Goal: Transaction & Acquisition: Purchase product/service

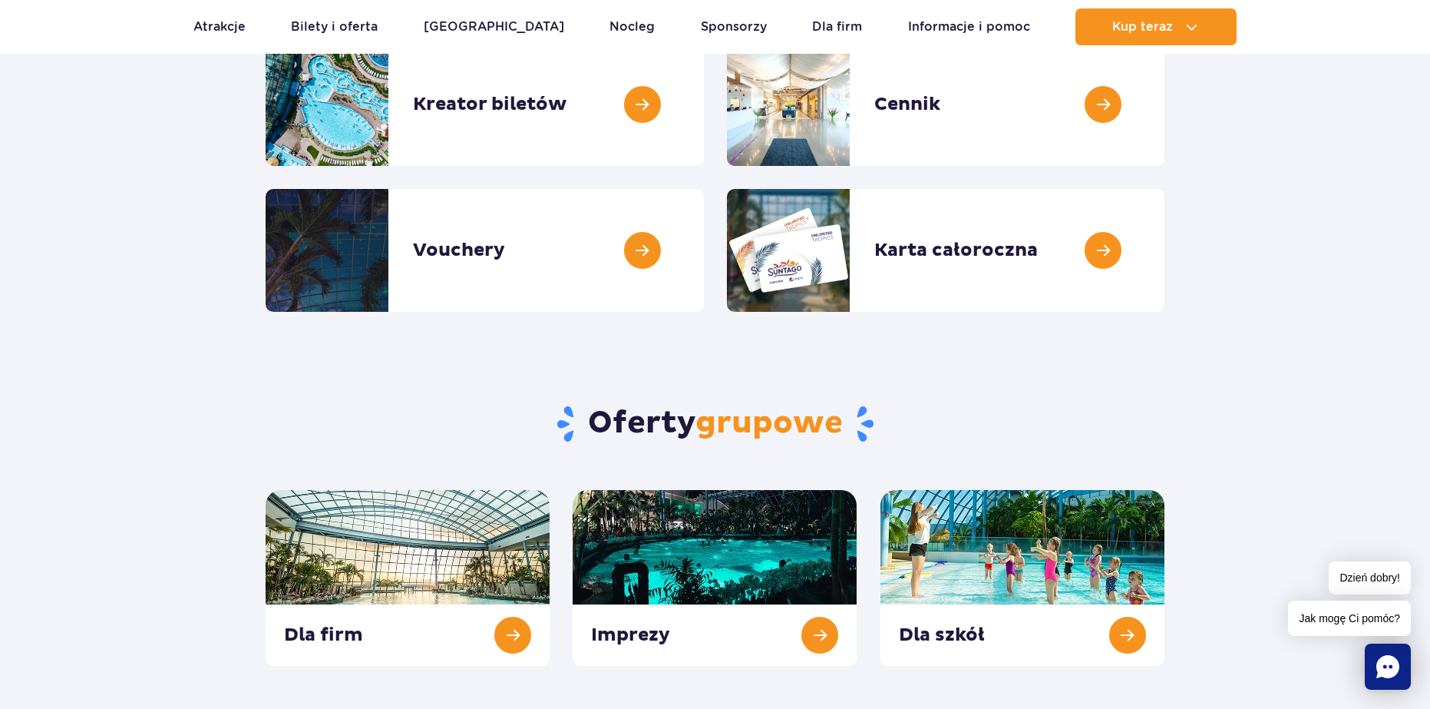
scroll to position [230, 0]
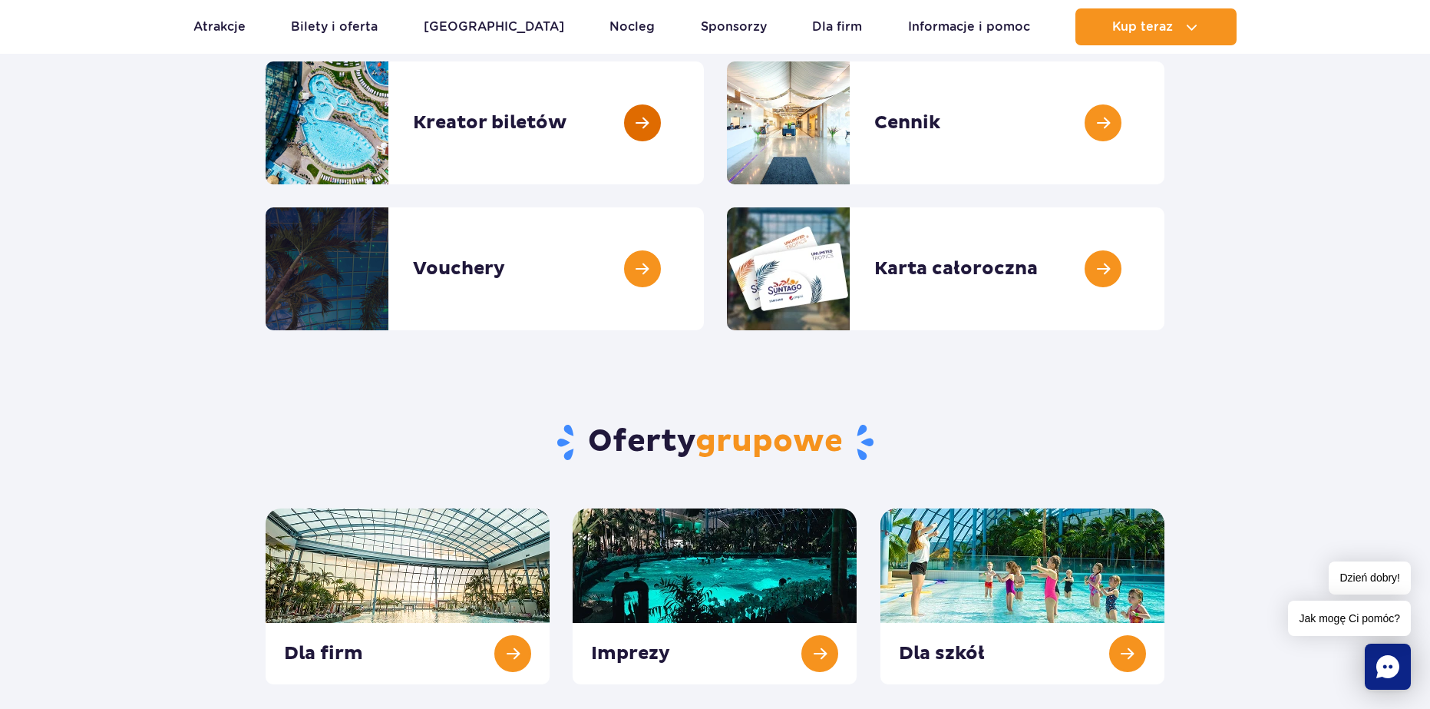
click at [704, 127] on link at bounding box center [704, 122] width 0 height 123
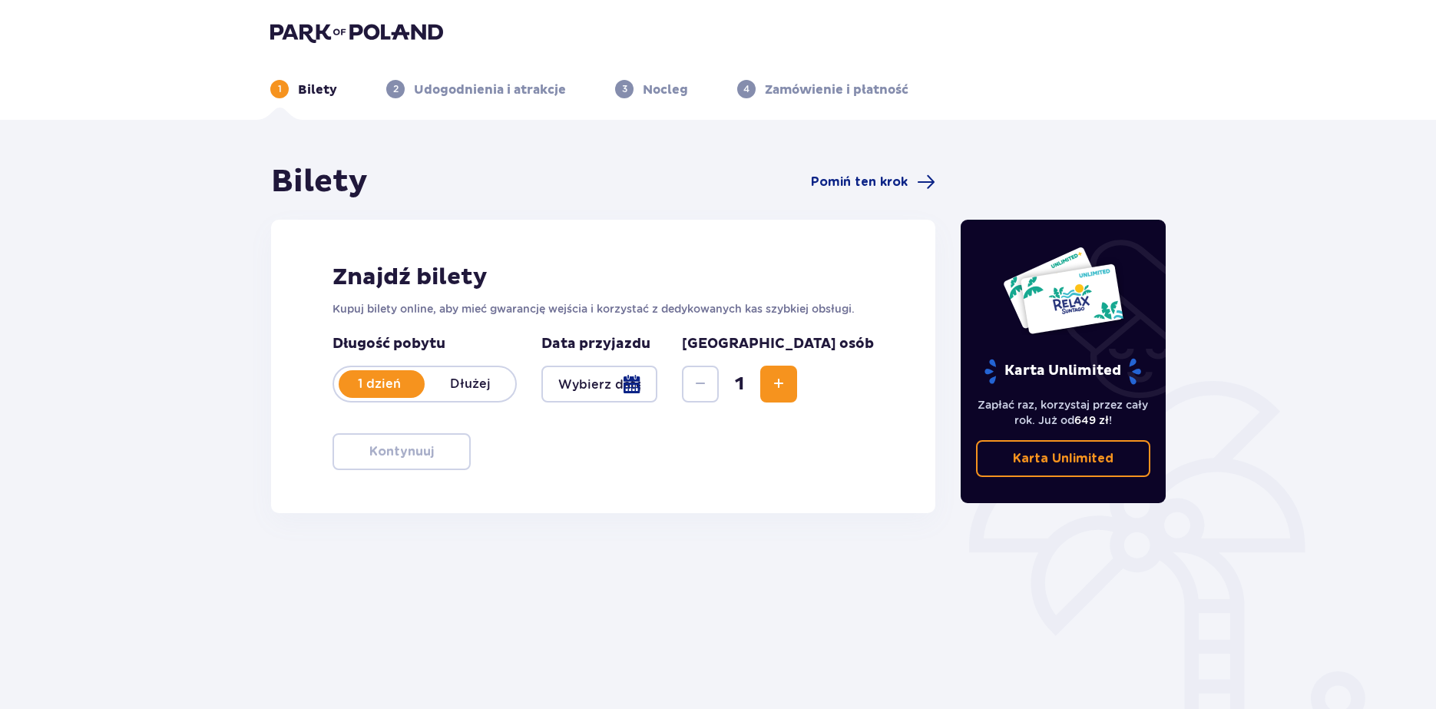
click at [617, 388] on div at bounding box center [599, 383] width 116 height 37
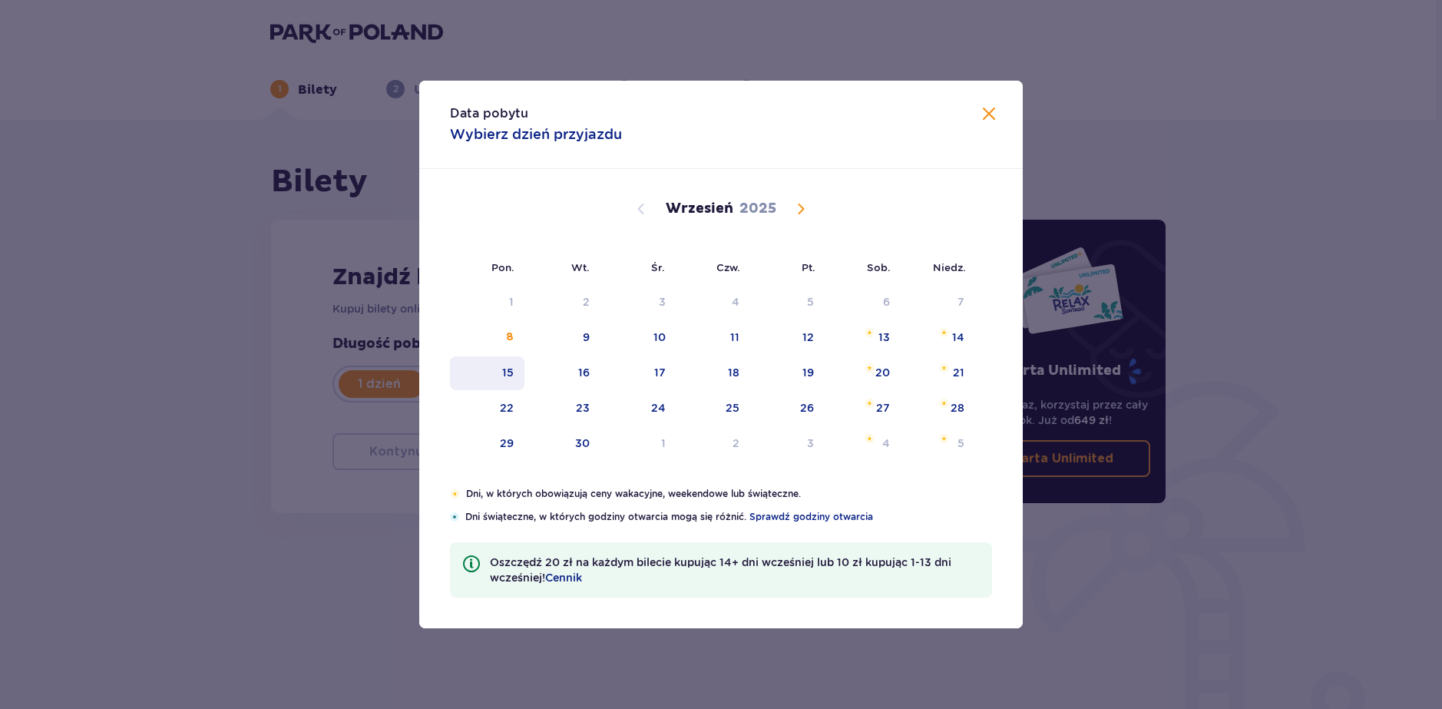
click at [506, 364] on div "15" at bounding box center [487, 373] width 74 height 34
type input "15.09.25"
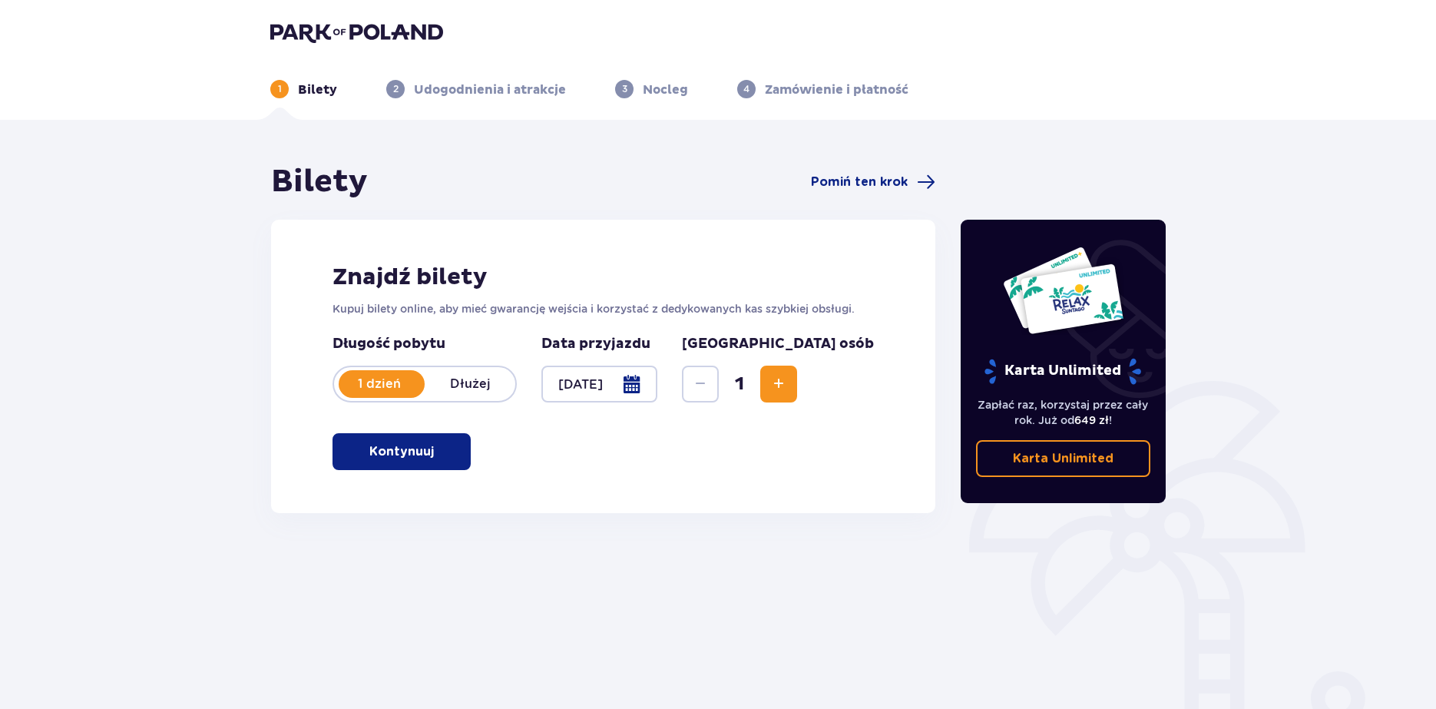
click at [788, 376] on span "Increase" at bounding box center [778, 384] width 18 height 18
click at [633, 380] on div at bounding box center [599, 383] width 116 height 37
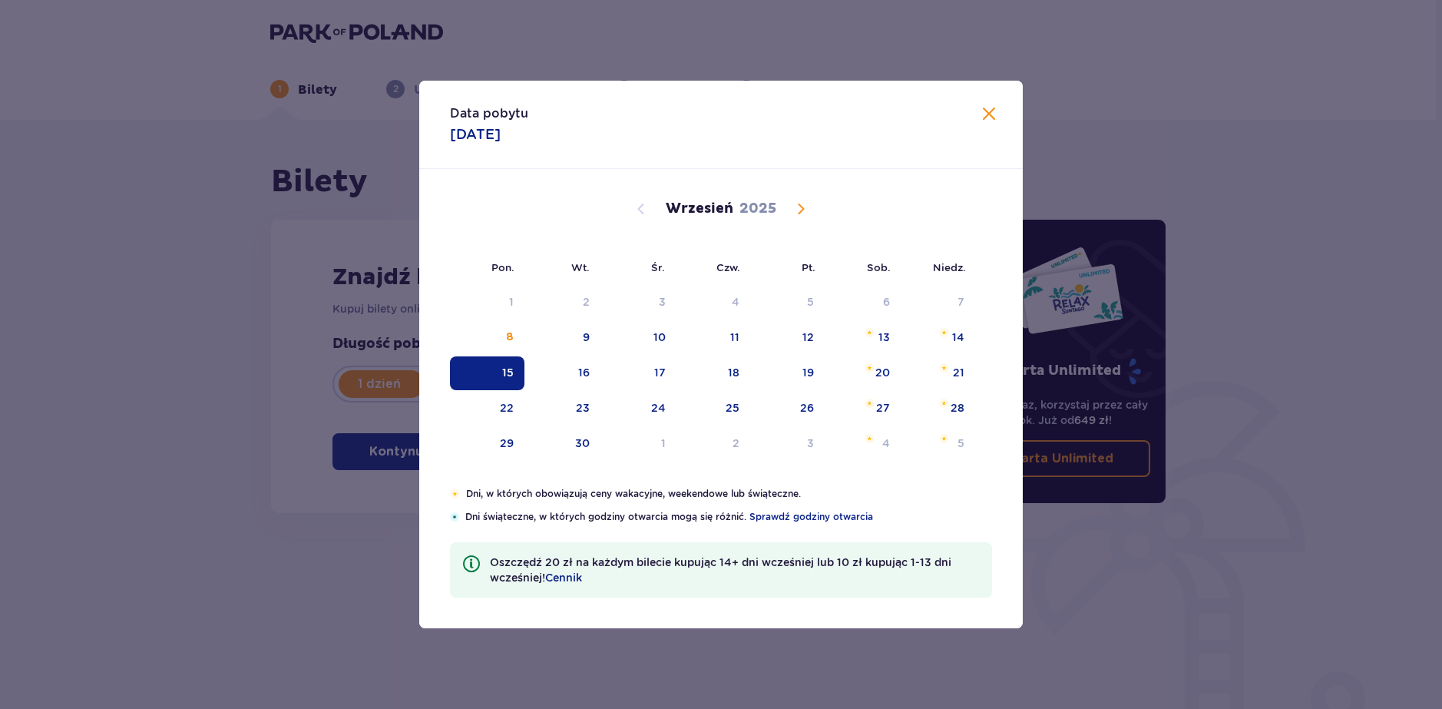
click at [1003, 102] on div "Data pobytu 15.09.2025" at bounding box center [720, 125] width 603 height 88
click at [986, 117] on span at bounding box center [989, 114] width 18 height 18
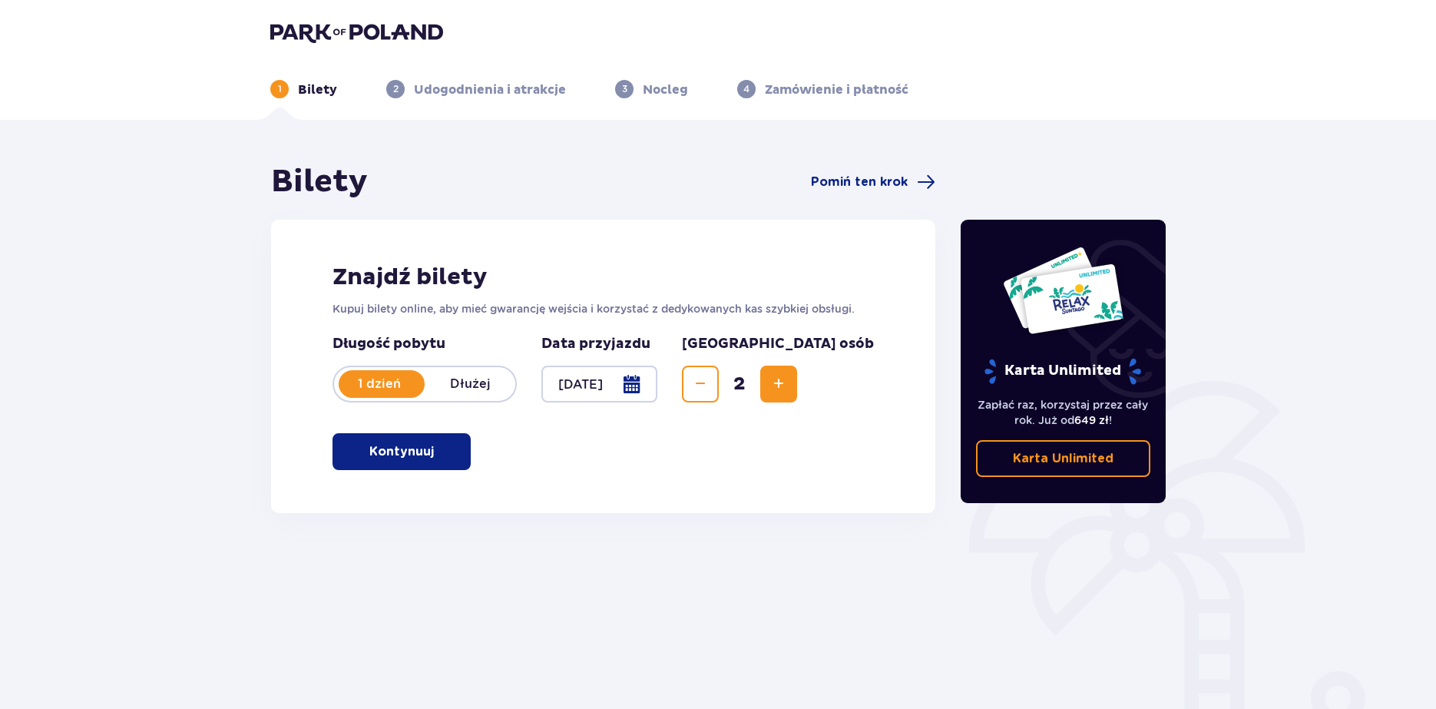
click at [430, 471] on div "Znajdź bilety Kupuj bilety online, aby mieć gwarancję wejścia i korzystać z ded…" at bounding box center [603, 366] width 664 height 293
click at [430, 463] on button "Kontynuuj" at bounding box center [401, 451] width 138 height 37
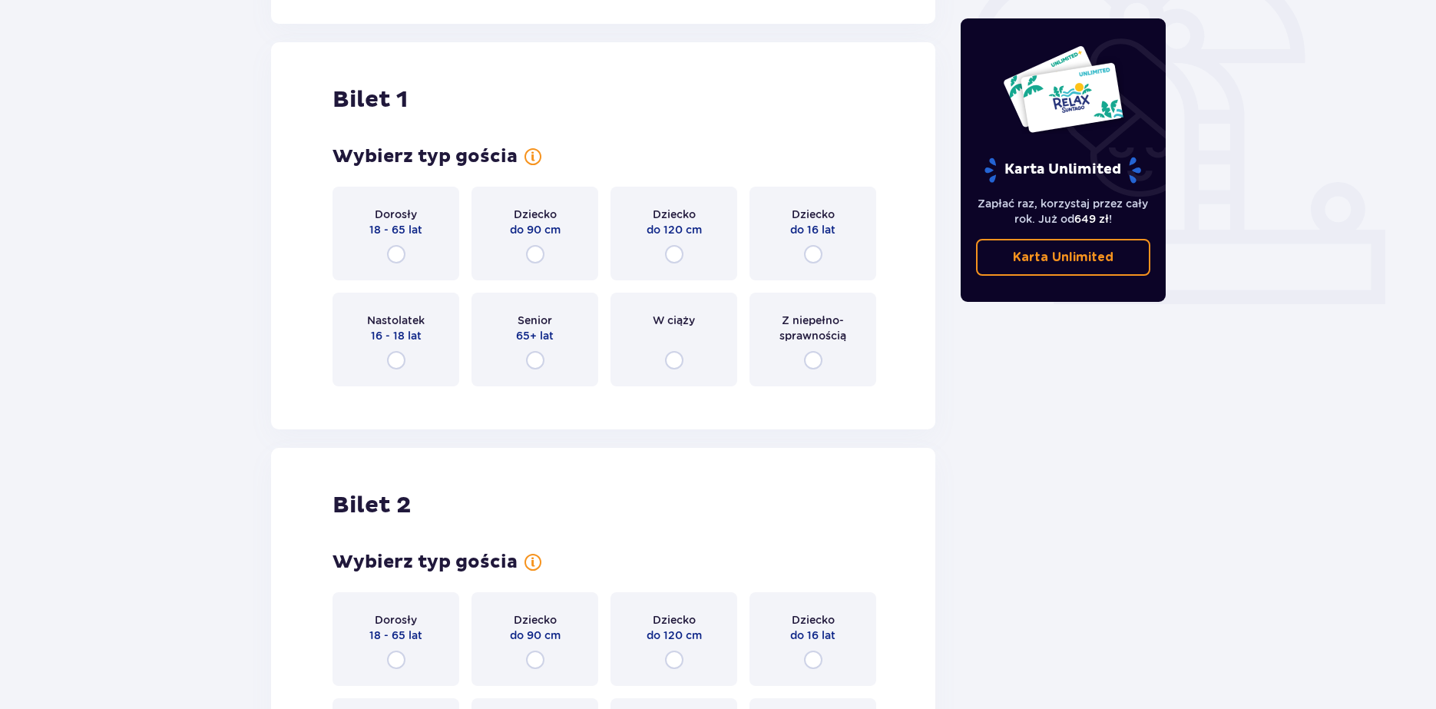
scroll to position [513, 0]
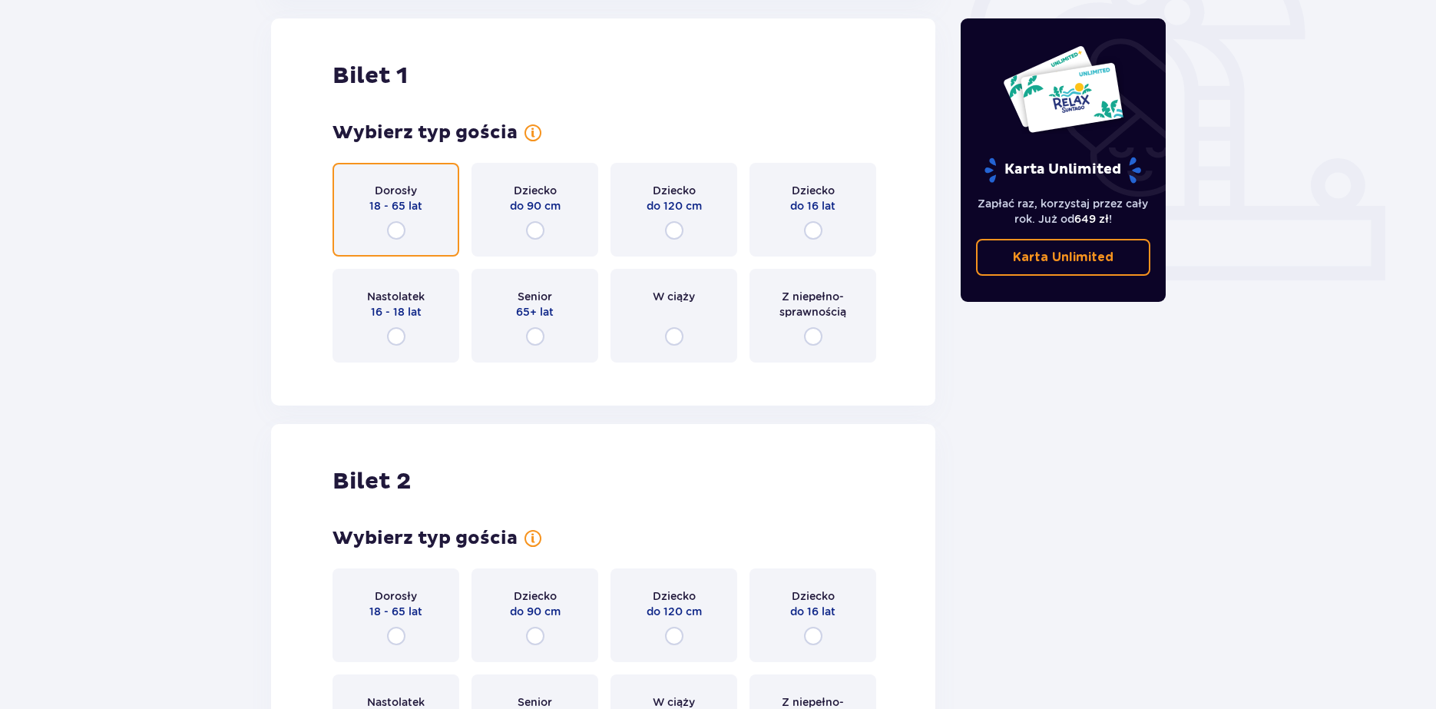
click at [405, 227] on input "radio" at bounding box center [396, 230] width 18 height 18
radio input "true"
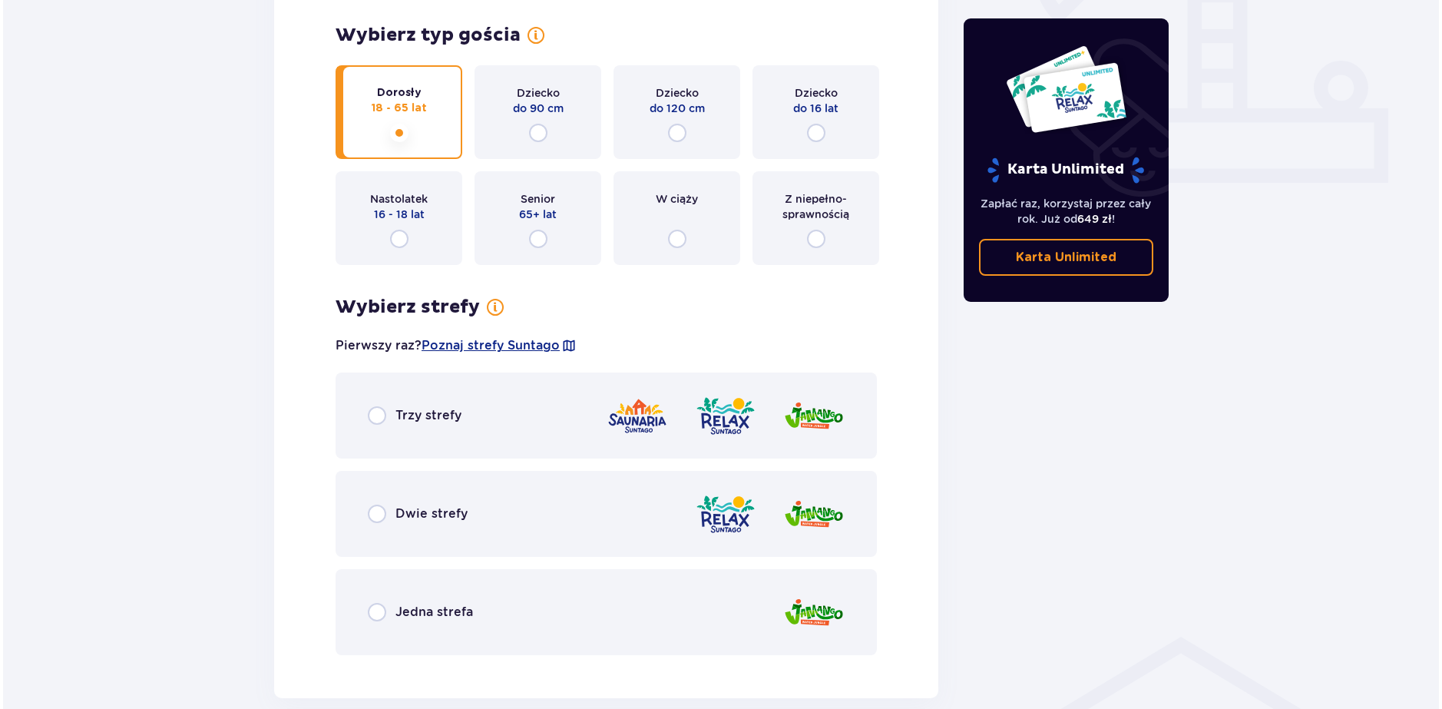
scroll to position [659, 0]
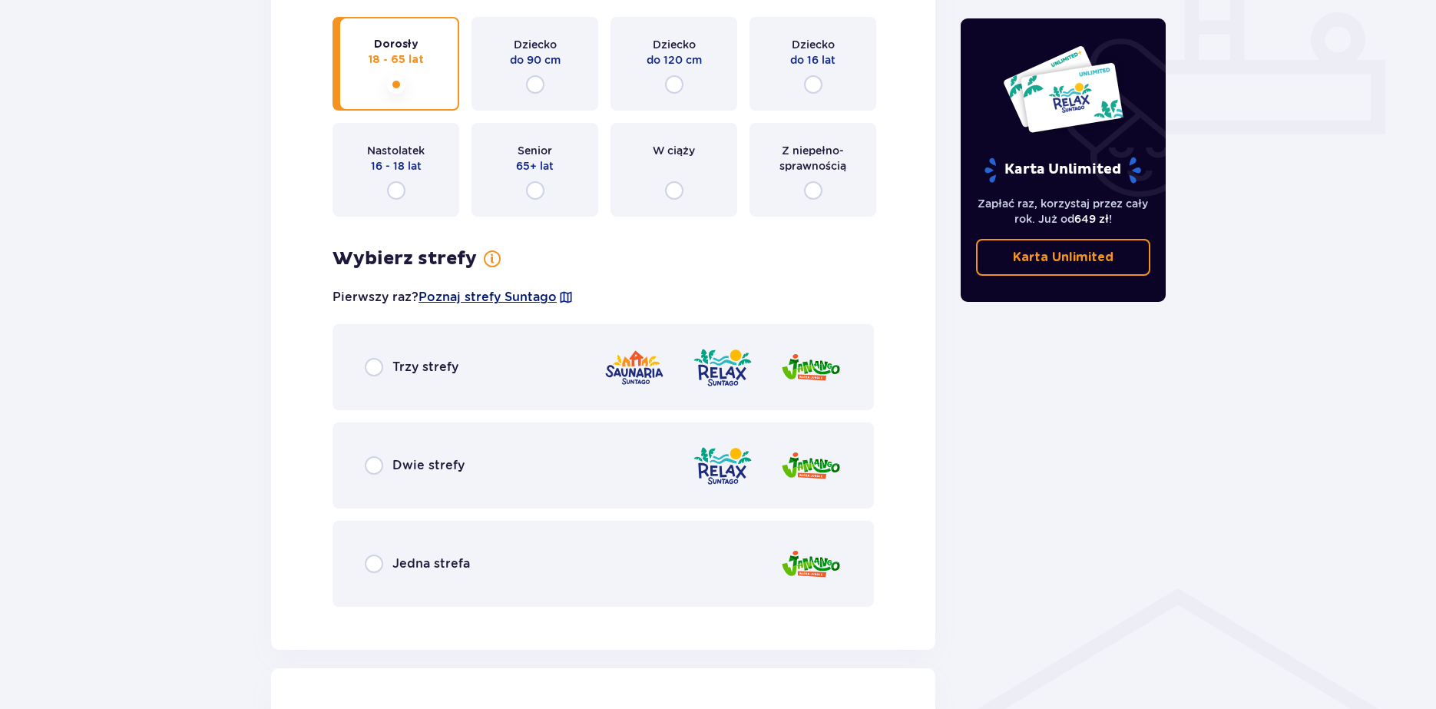
click at [508, 293] on span "Poznaj strefy Suntago" at bounding box center [487, 297] width 138 height 17
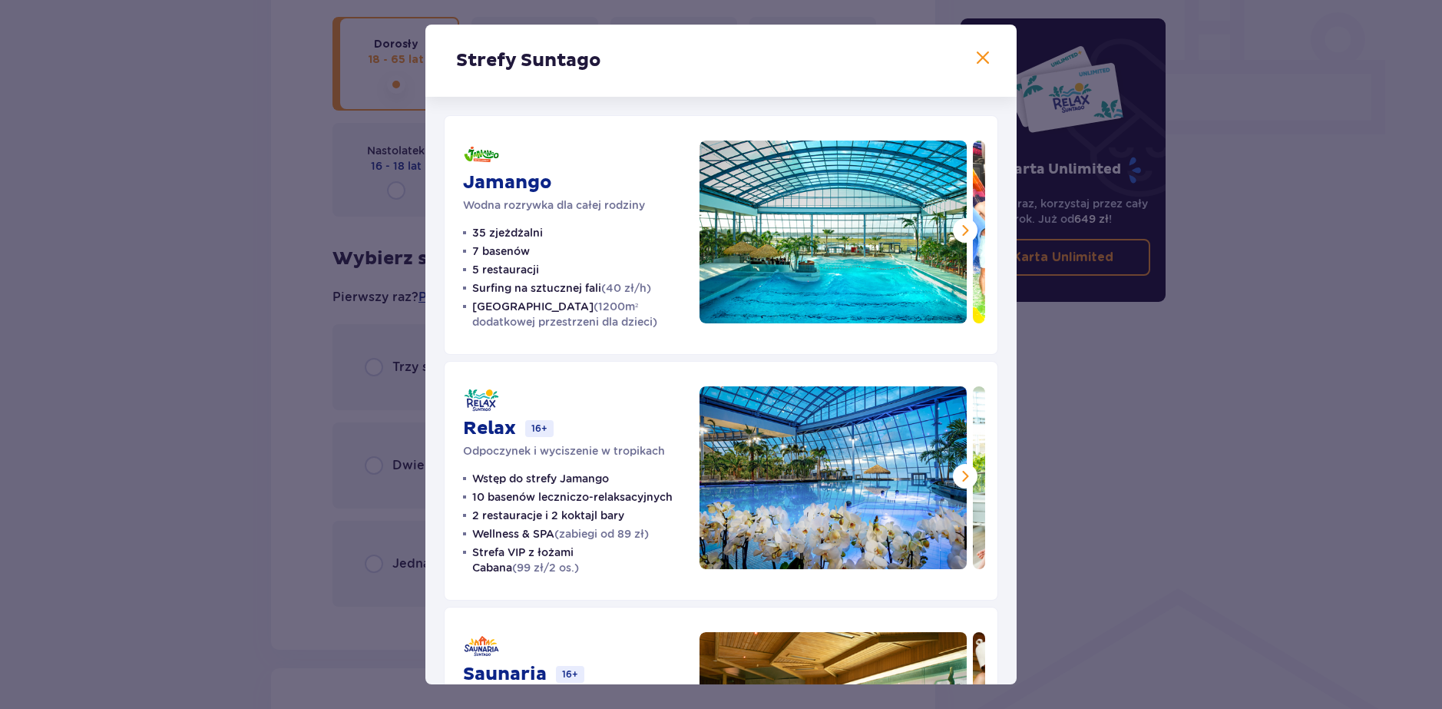
click at [303, 440] on div "Strefy Suntago Jamango Wodna rozrywka dla całej rodziny 35 zjeżdżalni 7 basenów…" at bounding box center [721, 354] width 1442 height 709
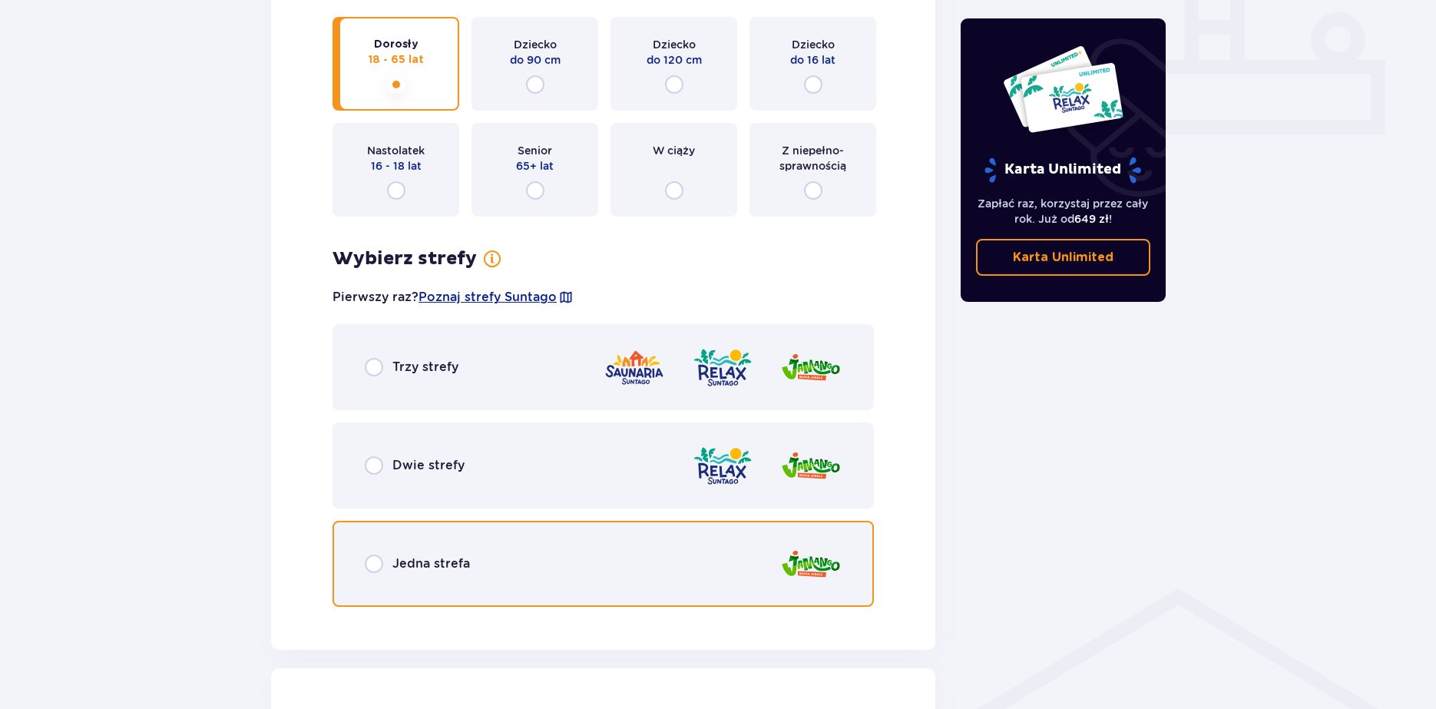
click at [375, 557] on input "radio" at bounding box center [374, 563] width 18 height 18
radio input "true"
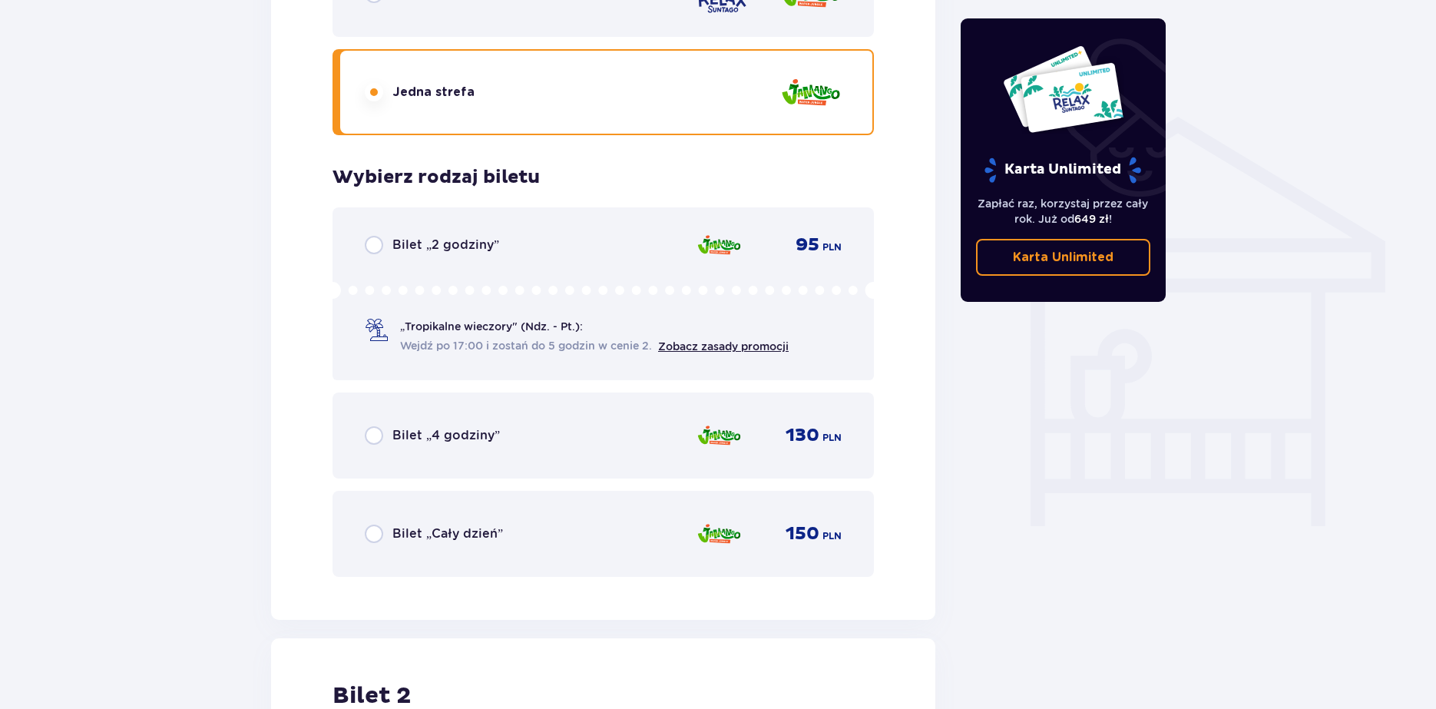
scroll to position [1124, 0]
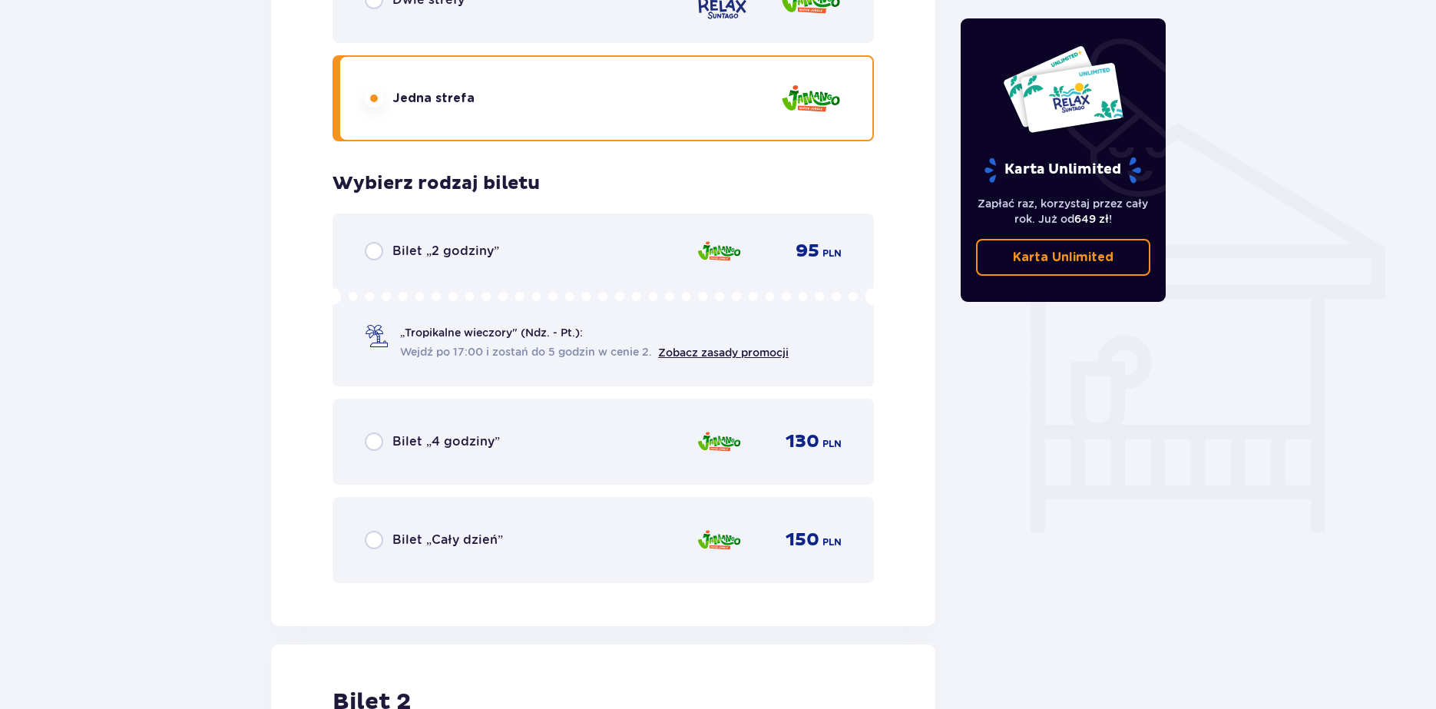
click at [412, 327] on p "„Tropikalne wieczory" (Ndz. - Pt.):" at bounding box center [491, 332] width 183 height 15
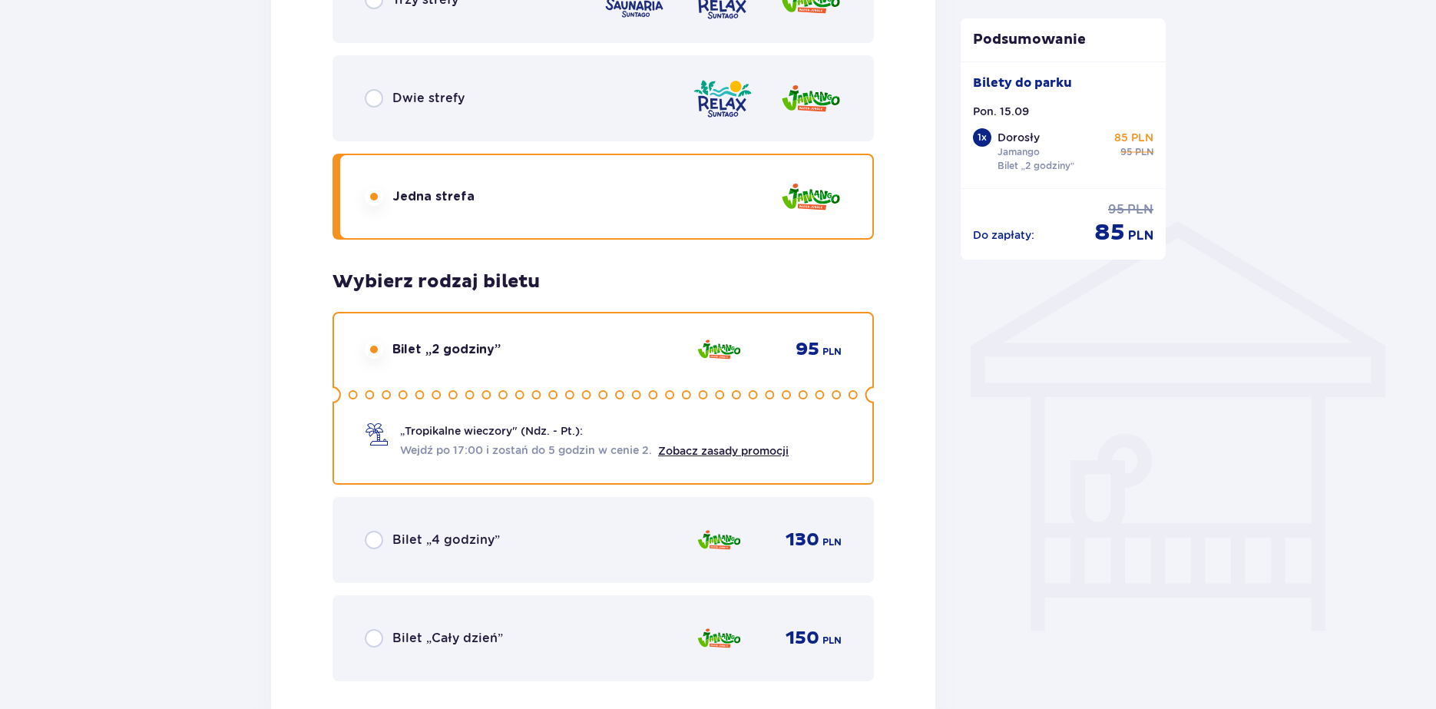
scroll to position [1016, 0]
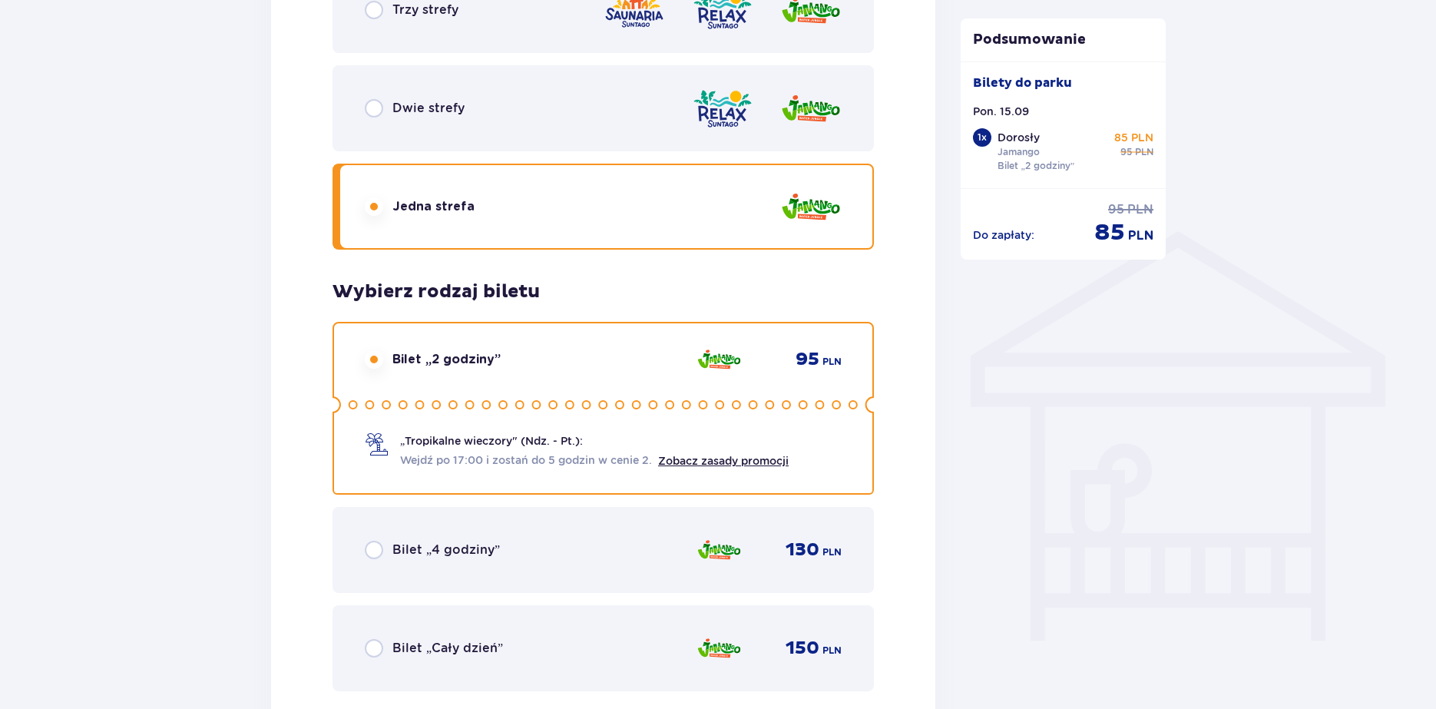
click at [382, 356] on input "radio" at bounding box center [374, 359] width 18 height 18
radio input "true"
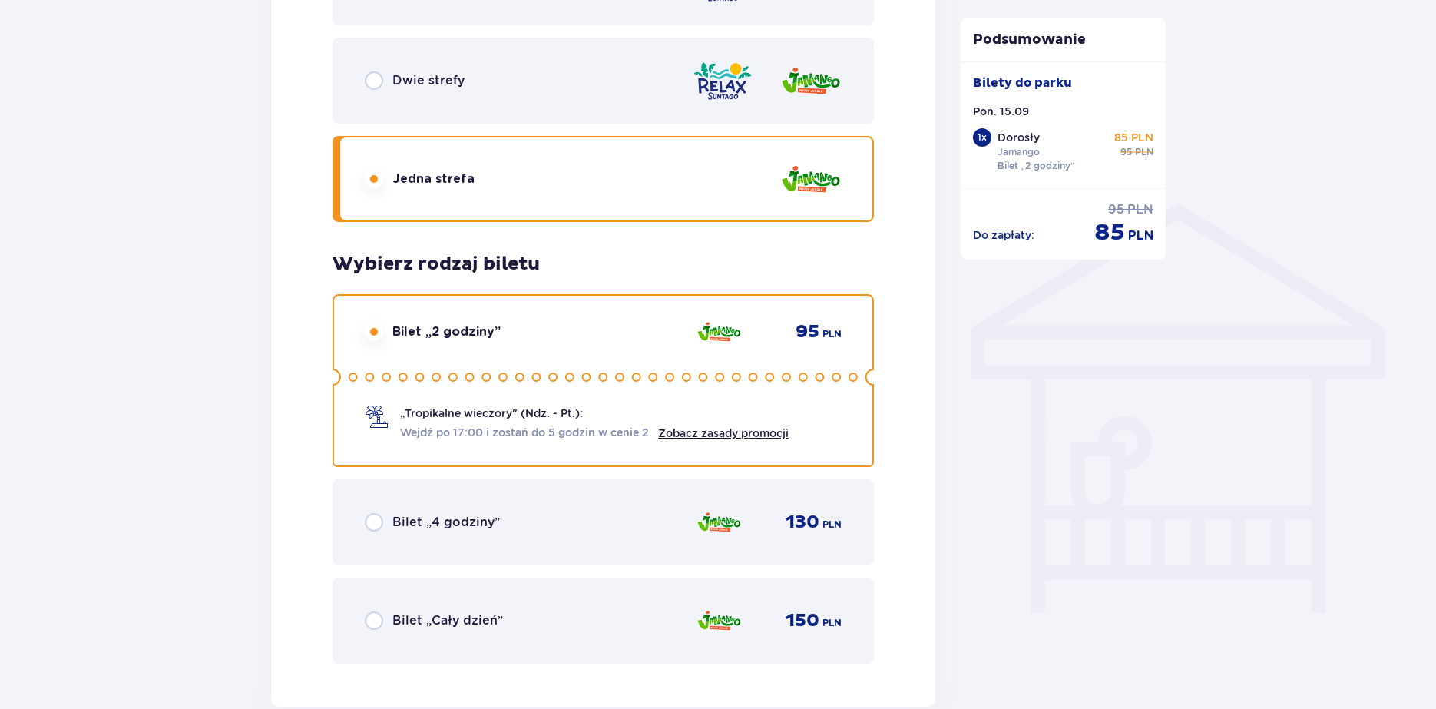
scroll to position [1093, 0]
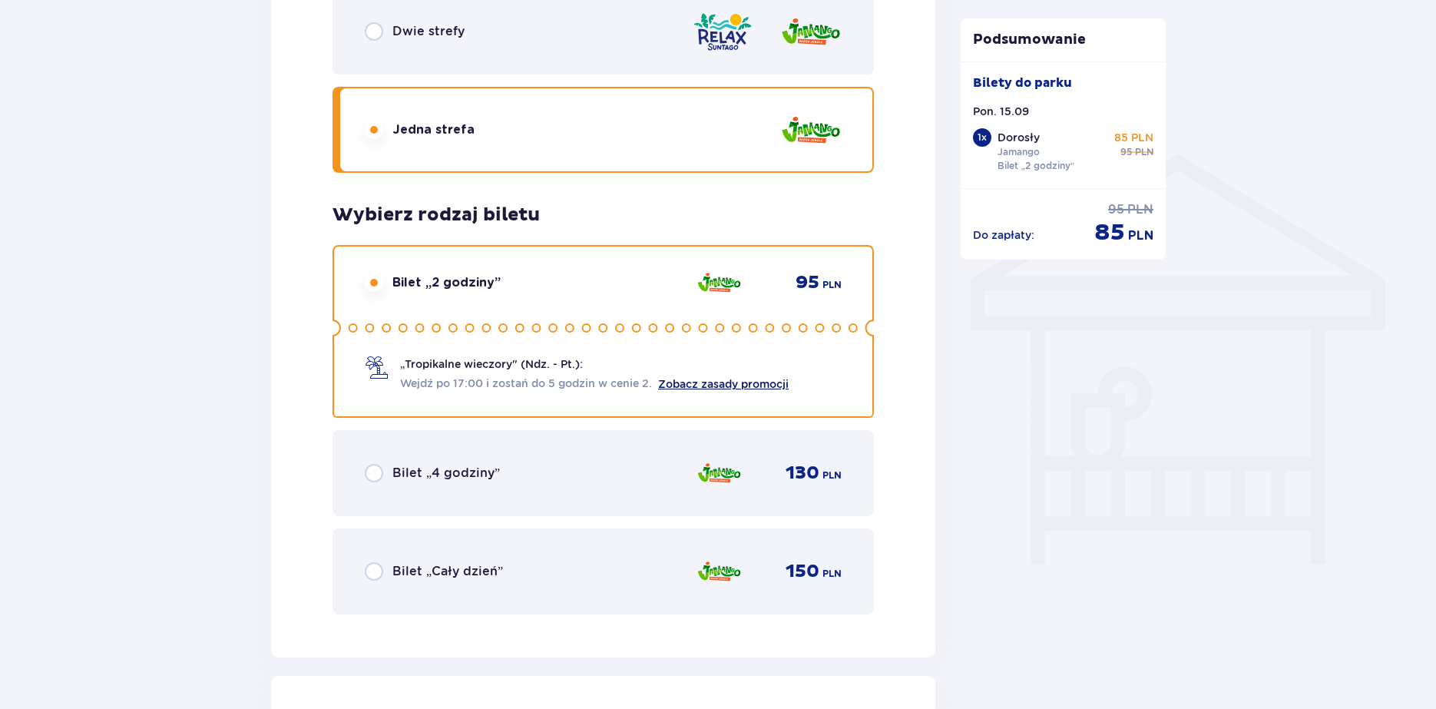
click at [702, 389] on link "Zobacz zasady promocji" at bounding box center [723, 384] width 131 height 12
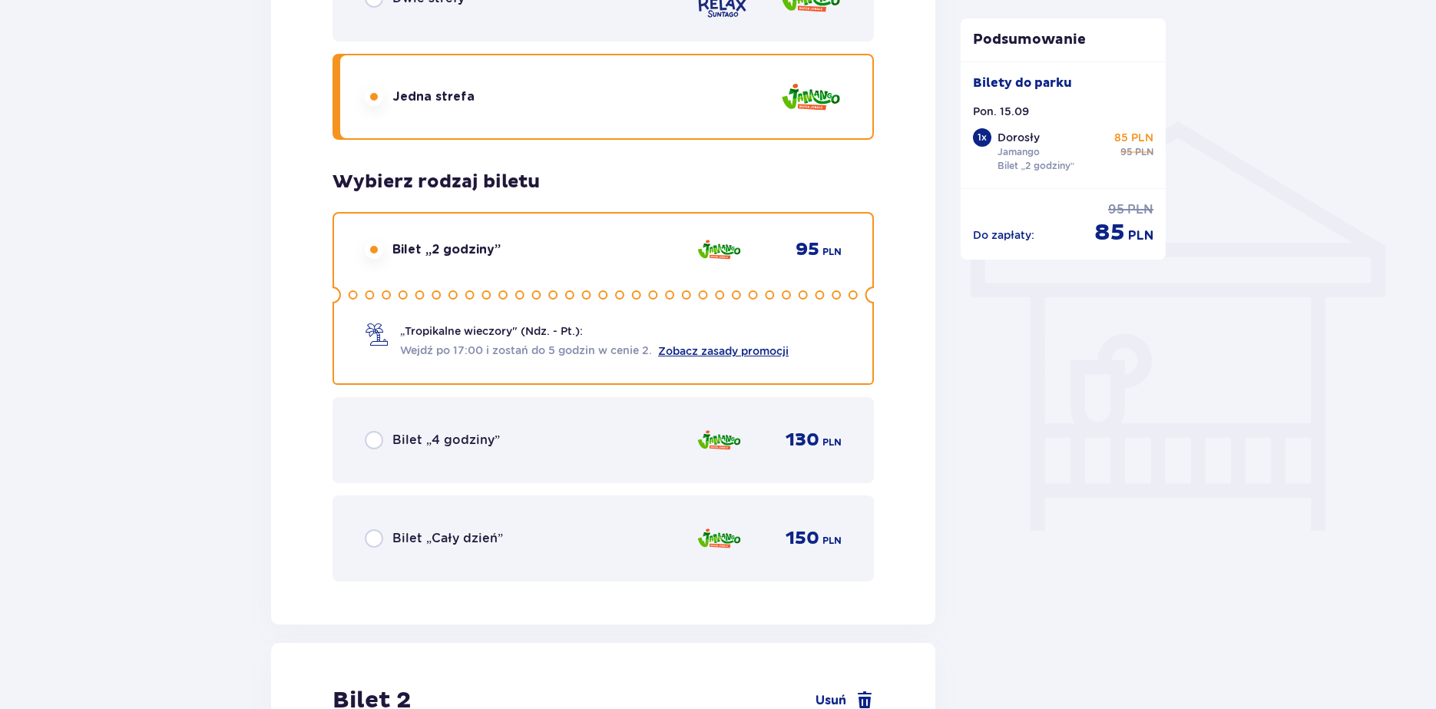
scroll to position [1246, 0]
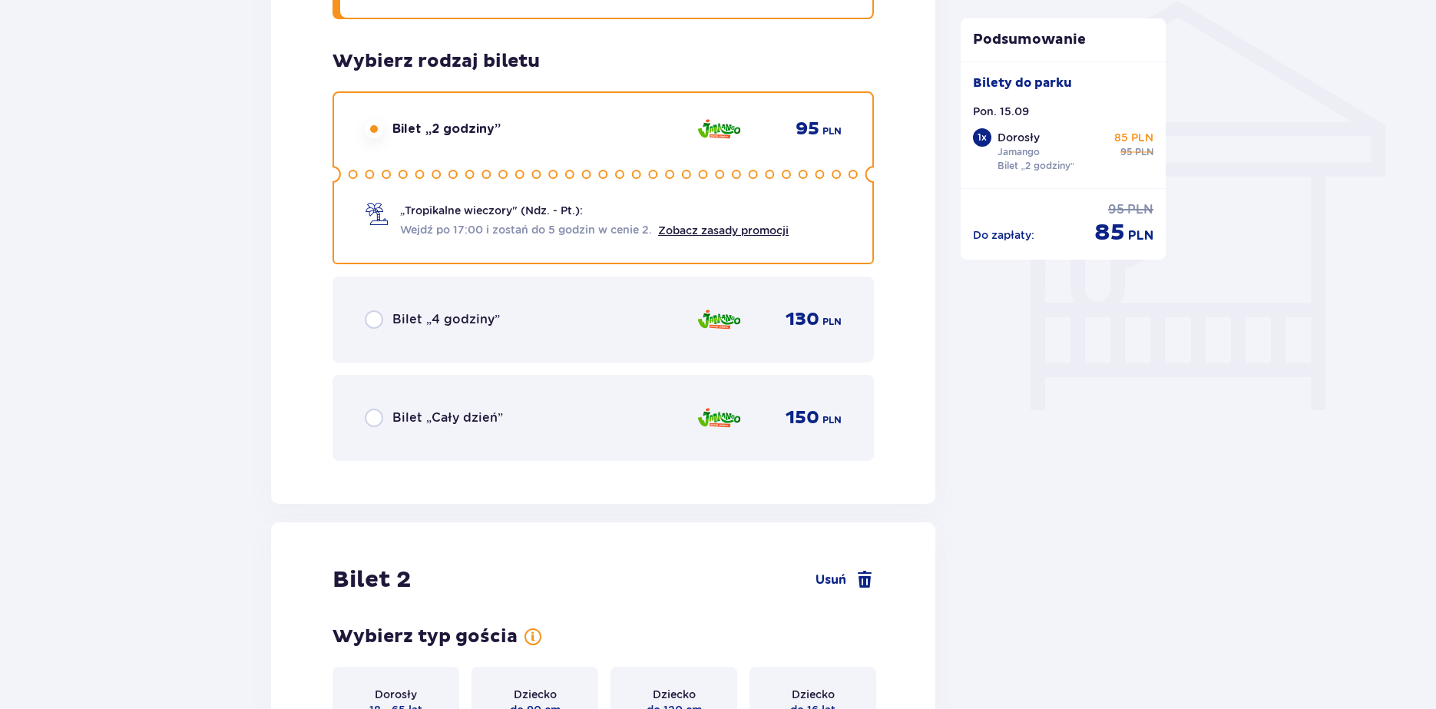
click at [417, 318] on p "Bilet „4 godziny”" at bounding box center [445, 319] width 107 height 17
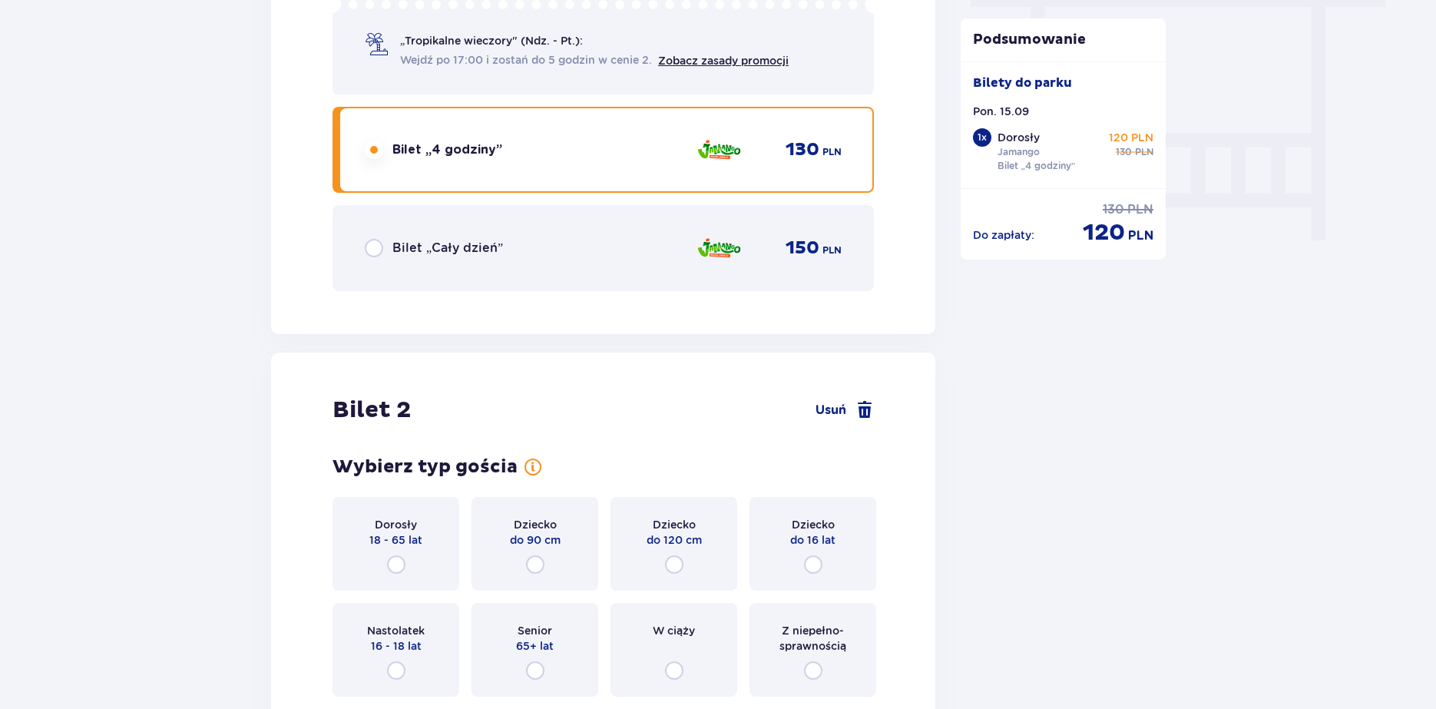
scroll to position [1536, 0]
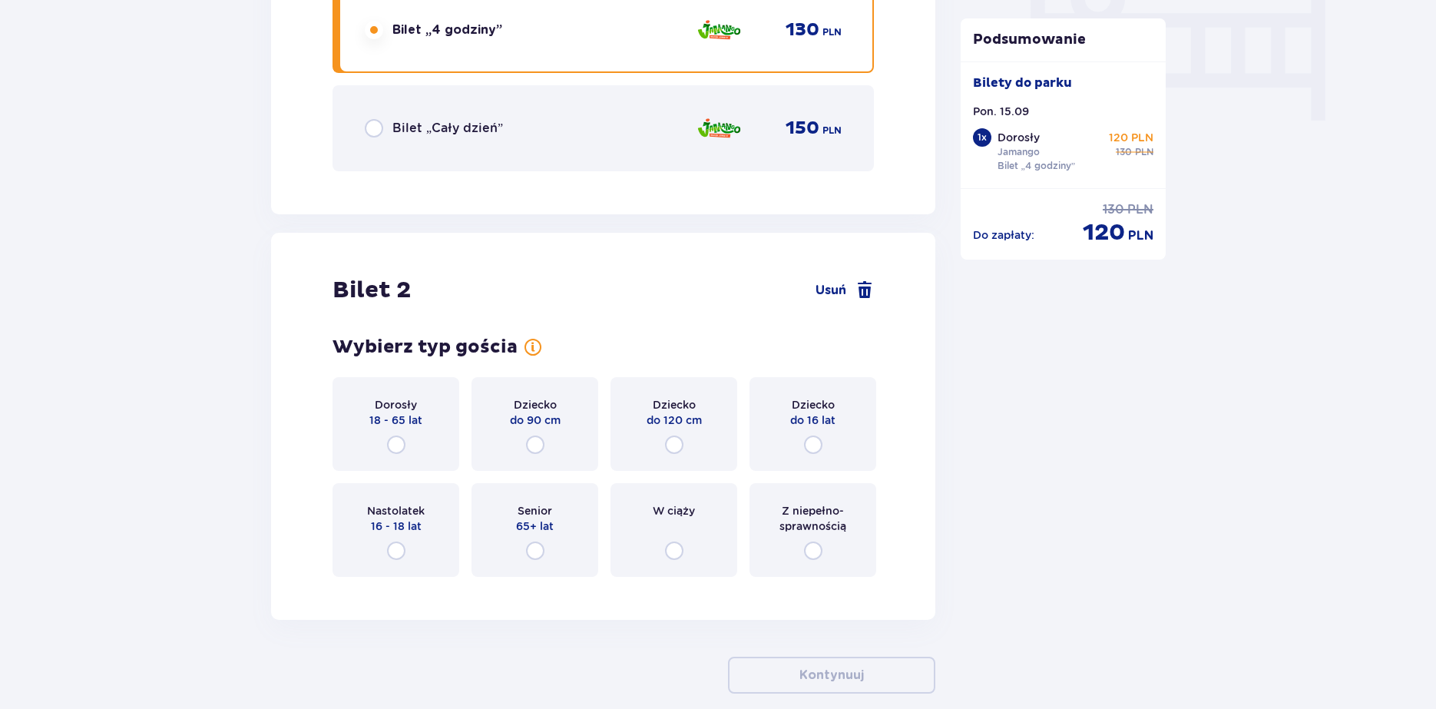
click at [388, 433] on div "Dorosły 18 - 65 lat" at bounding box center [395, 424] width 127 height 94
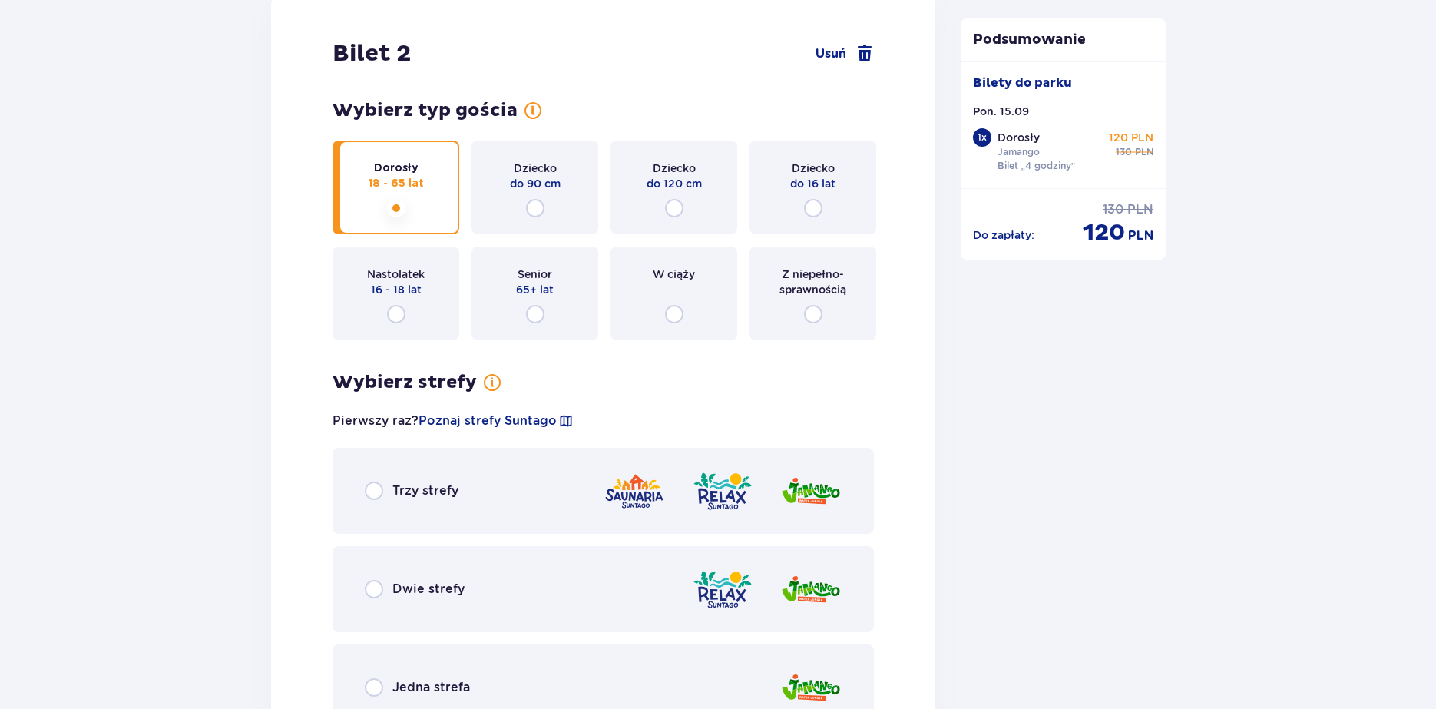
click at [676, 303] on div "W ciąży" at bounding box center [673, 293] width 127 height 94
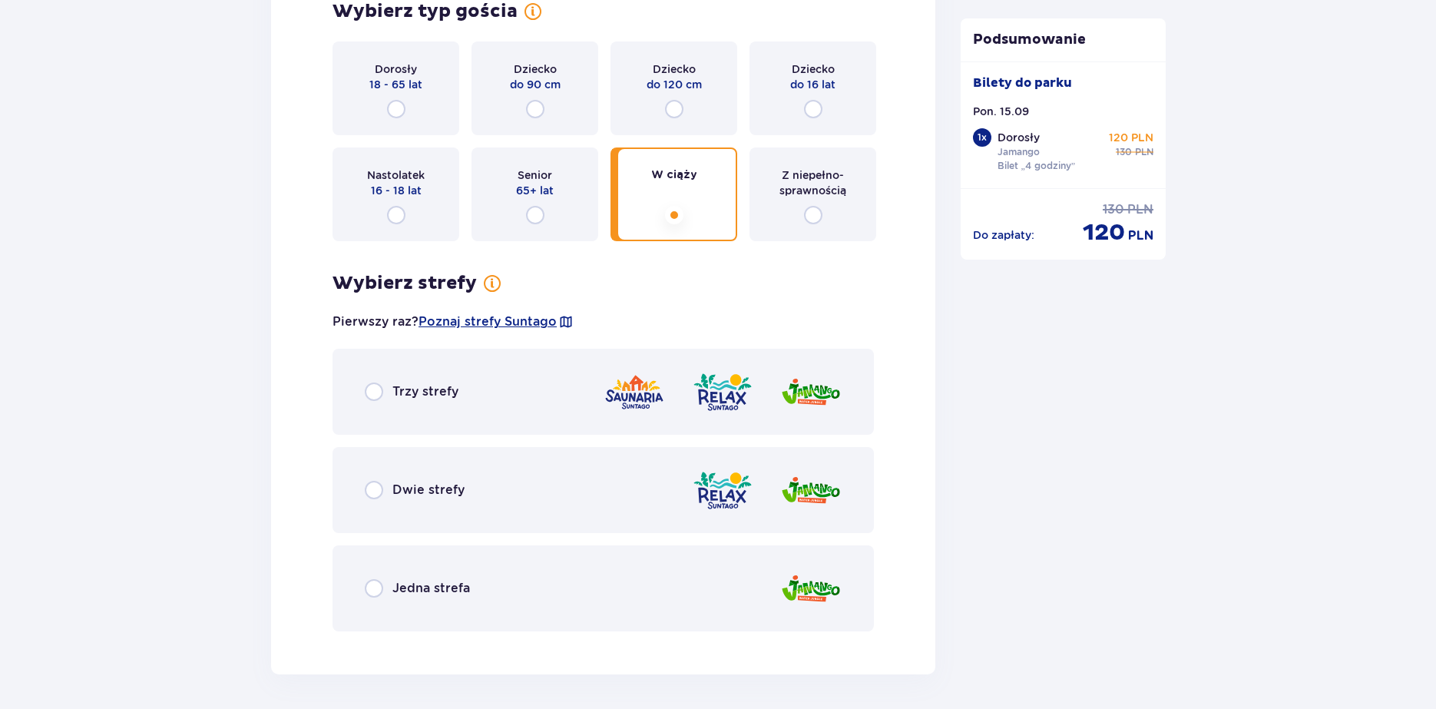
scroll to position [1849, 0]
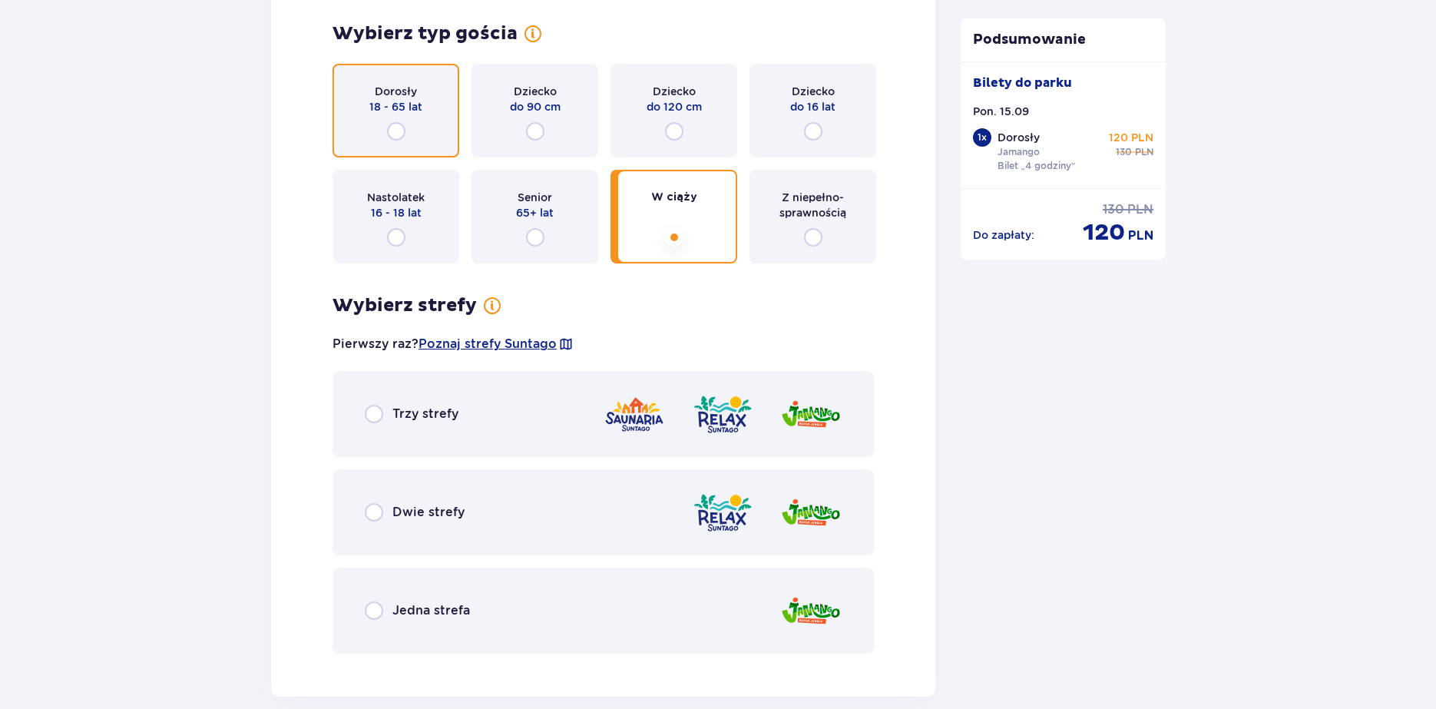
click at [402, 124] on input "radio" at bounding box center [396, 131] width 18 height 18
radio input "true"
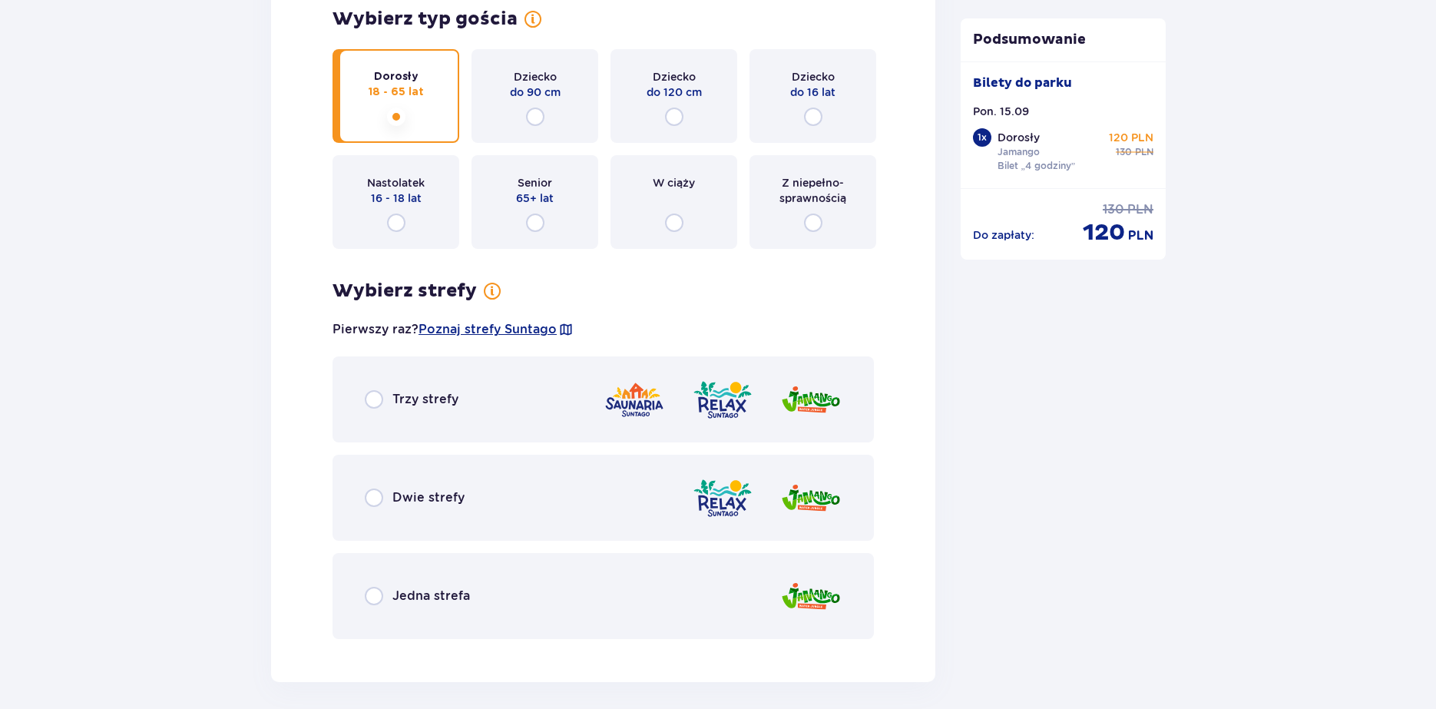
scroll to position [1919, 0]
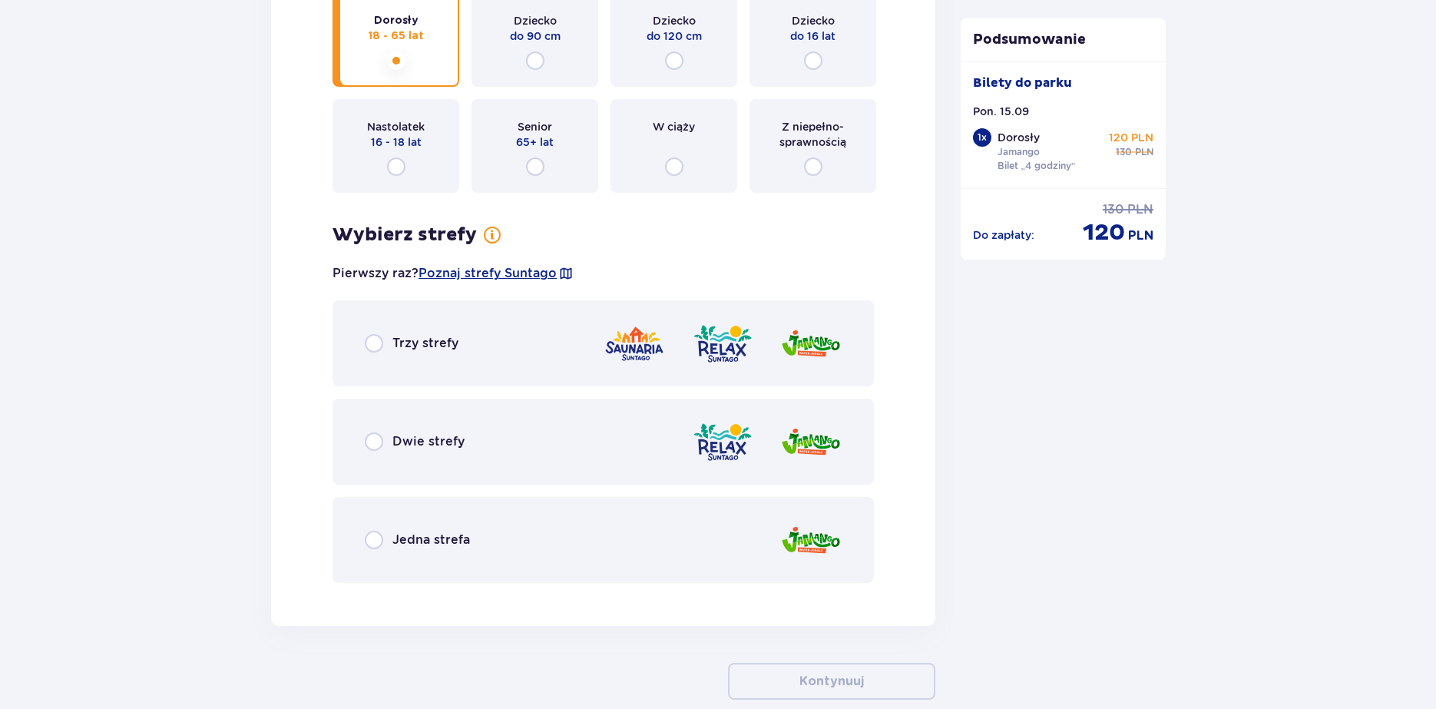
click at [375, 526] on div "Jedna strefa" at bounding box center [602, 540] width 541 height 86
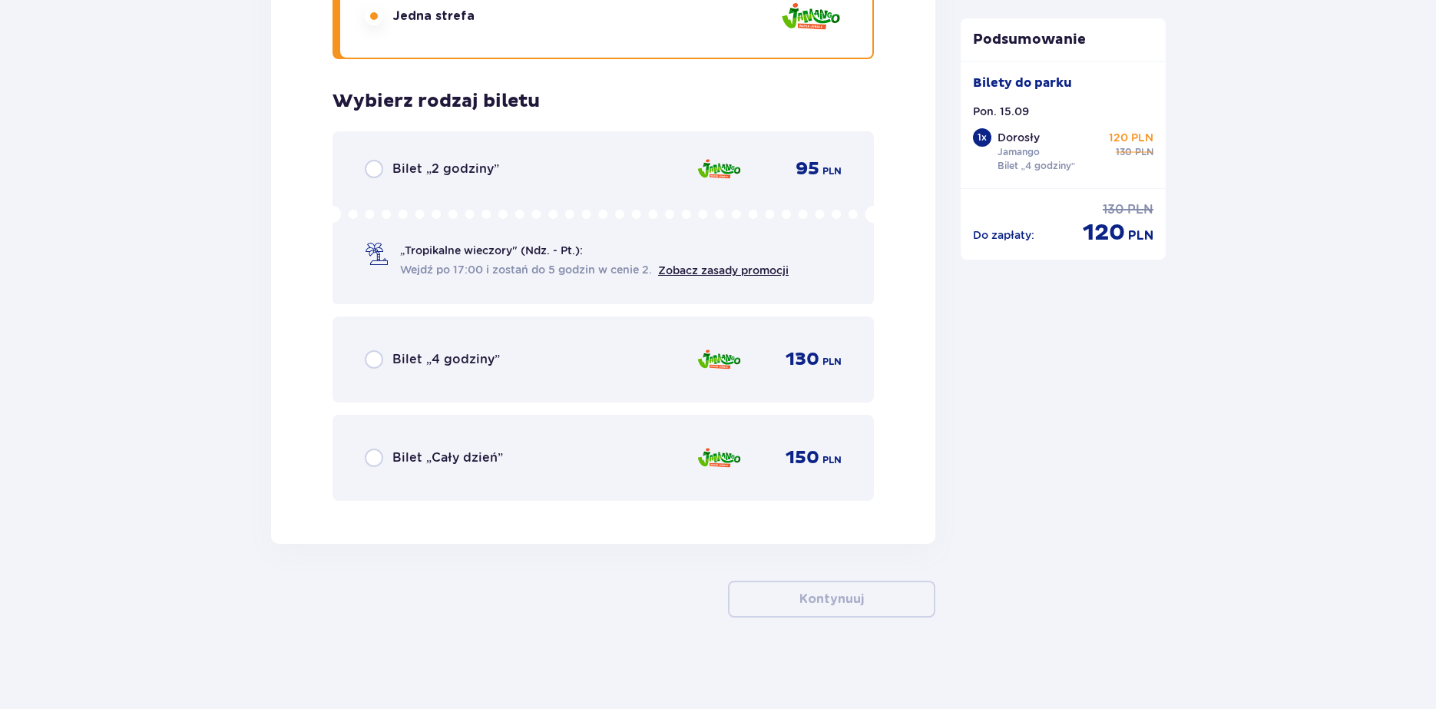
scroll to position [2444, 0]
click at [476, 379] on div "Bilet „4 godziny” 130 PLN" at bounding box center [602, 359] width 541 height 86
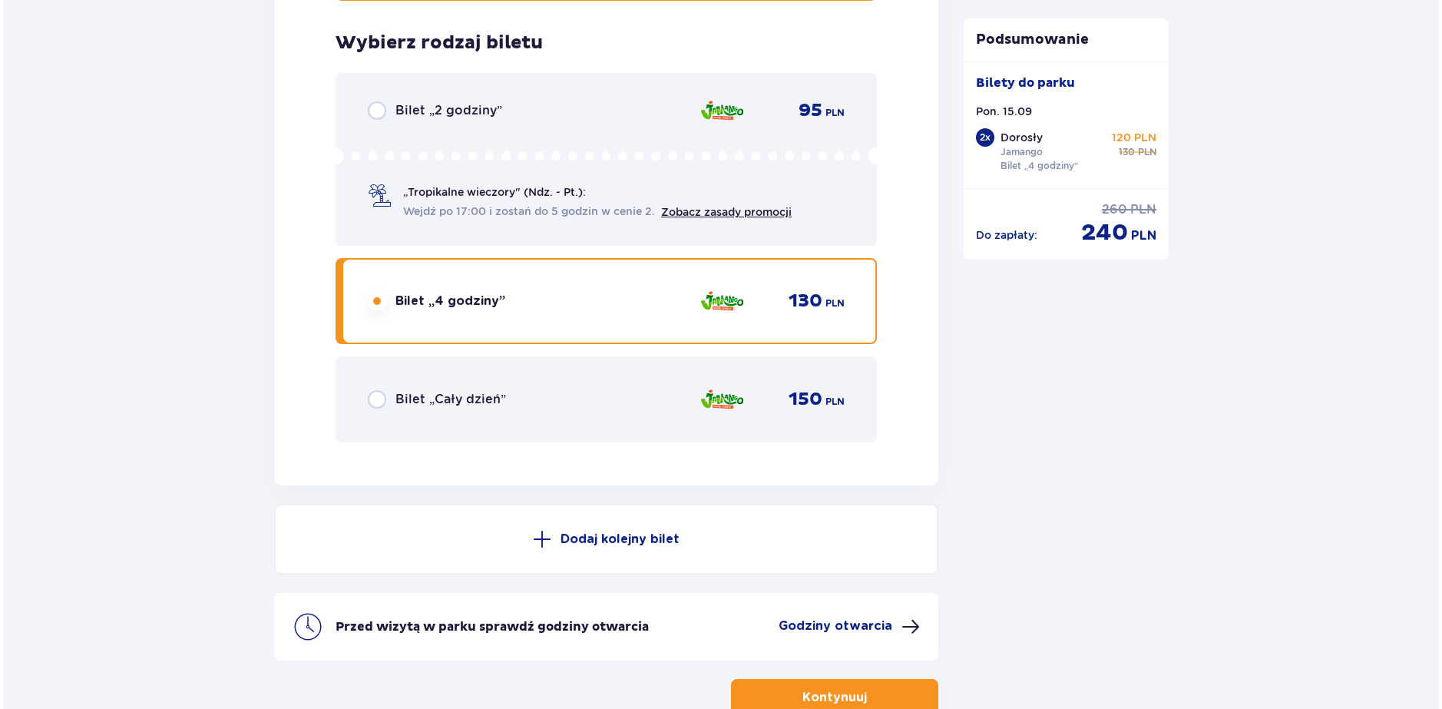
scroll to position [2600, 0]
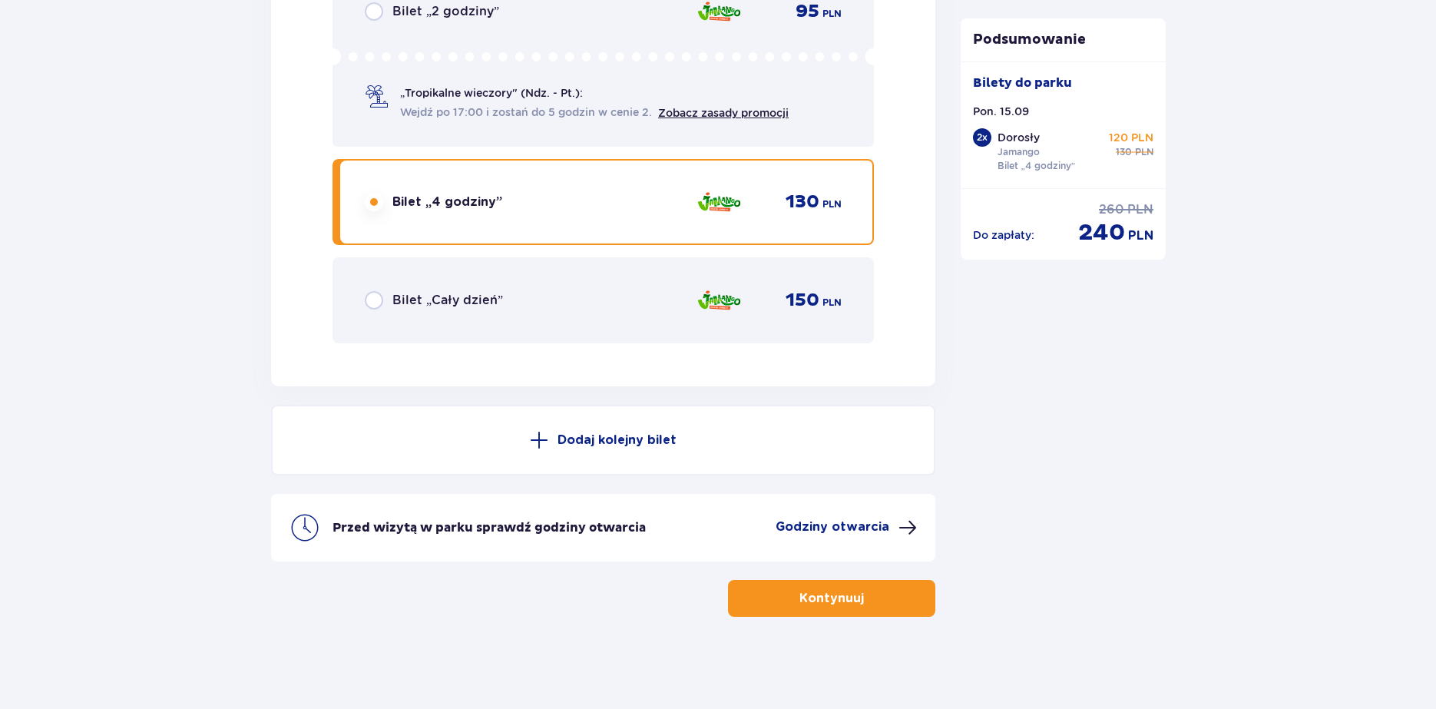
click at [865, 526] on p "Godziny otwarcia" at bounding box center [832, 526] width 114 height 17
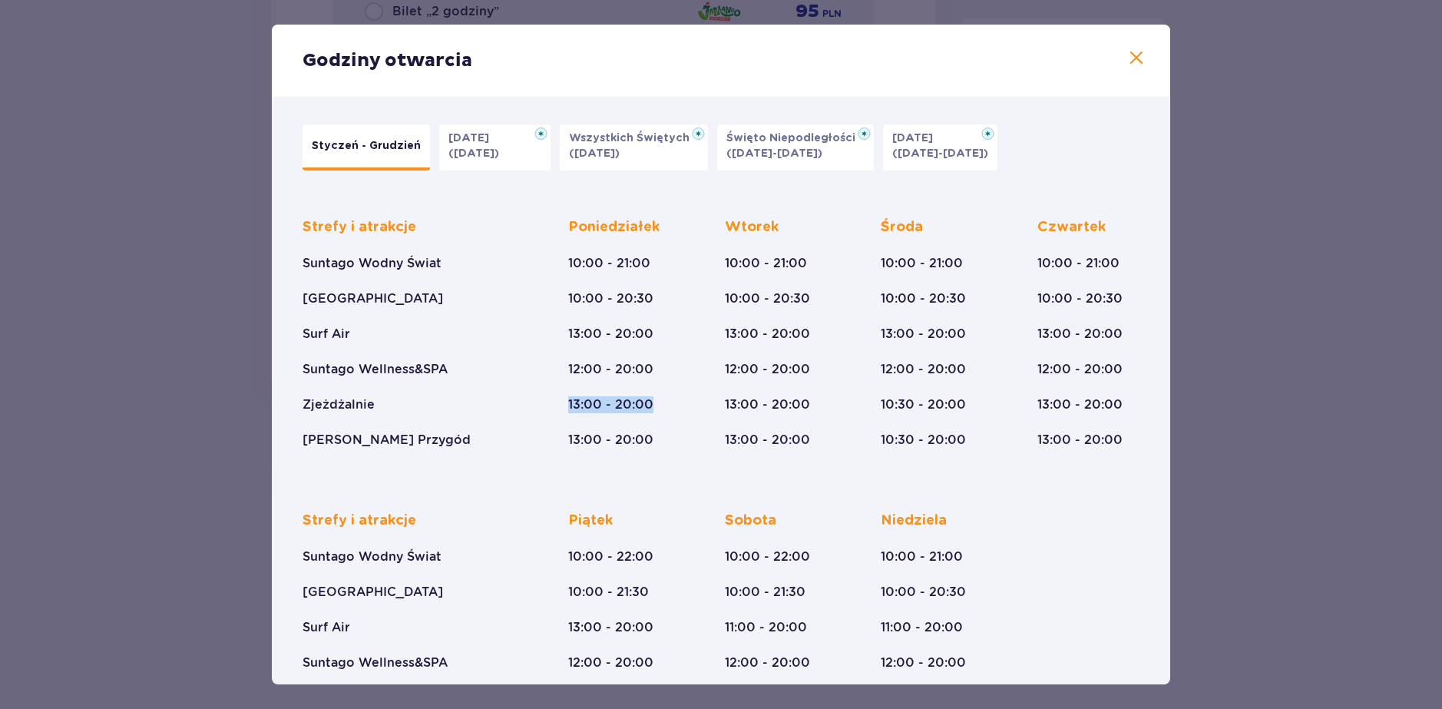
drag, startPoint x: 651, startPoint y: 407, endPoint x: 554, endPoint y: 397, distance: 98.0
click at [554, 397] on div "Strefy i atrakcje Suntago Wodny Świat Crocodile Island Surf Air Suntago Wellnes…" at bounding box center [721, 320] width 837 height 255
click at [692, 434] on div "Strefy i atrakcje Suntago Wodny Świat Crocodile Island Surf Air Suntago Wellnes…" at bounding box center [721, 320] width 837 height 255
drag, startPoint x: 660, startPoint y: 394, endPoint x: 553, endPoint y: 391, distance: 107.5
click at [553, 391] on div "Strefy i atrakcje Suntago Wodny Świat Crocodile Island Surf Air Suntago Wellnes…" at bounding box center [721, 320] width 837 height 255
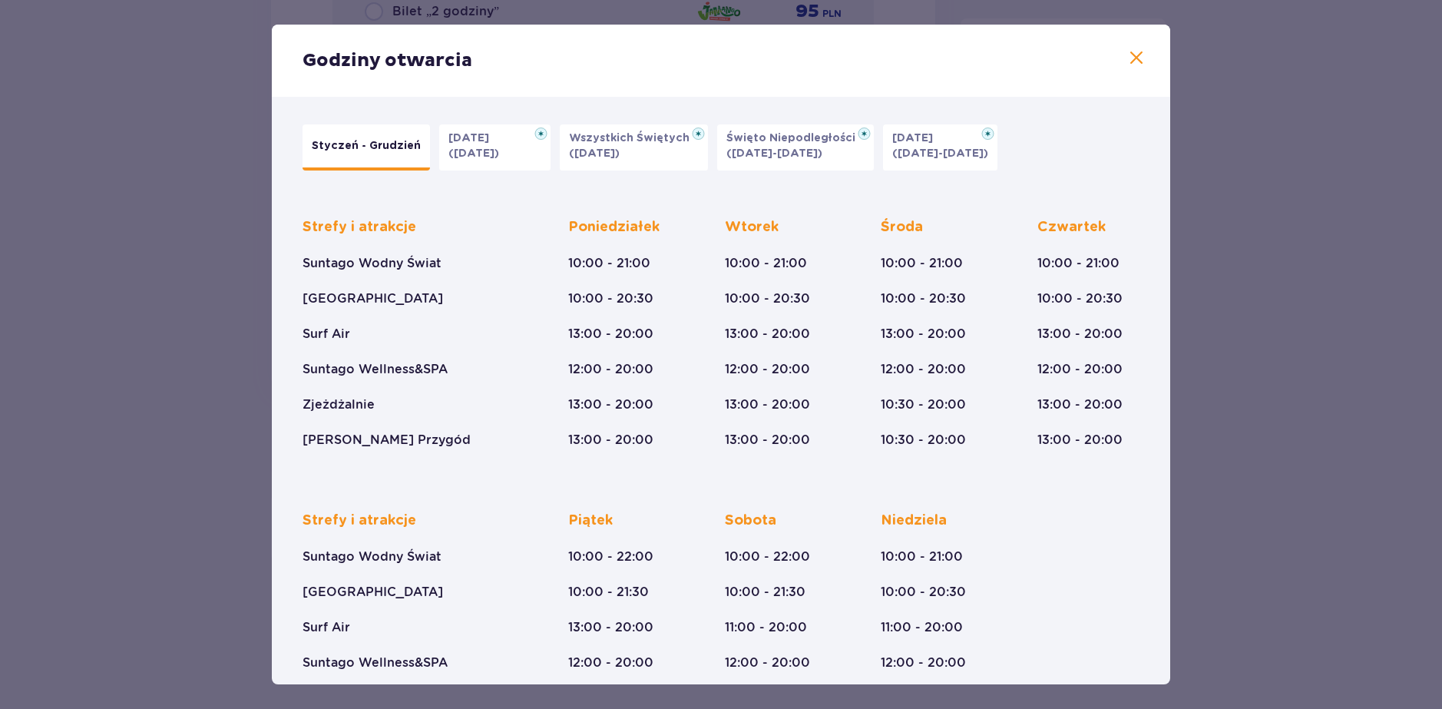
click at [824, 447] on div "Wtorek 10:00 - 21:00 10:00 - 20:30 13:00 - 20:00 12:00 - 20:00 13:00 - 20:00 13…" at bounding box center [776, 333] width 103 height 230
click at [1217, 412] on div "Godziny otwarcia Styczeń - Grudzień Halloween (31.10.25) Wszystkich Świętych (0…" at bounding box center [721, 354] width 1442 height 709
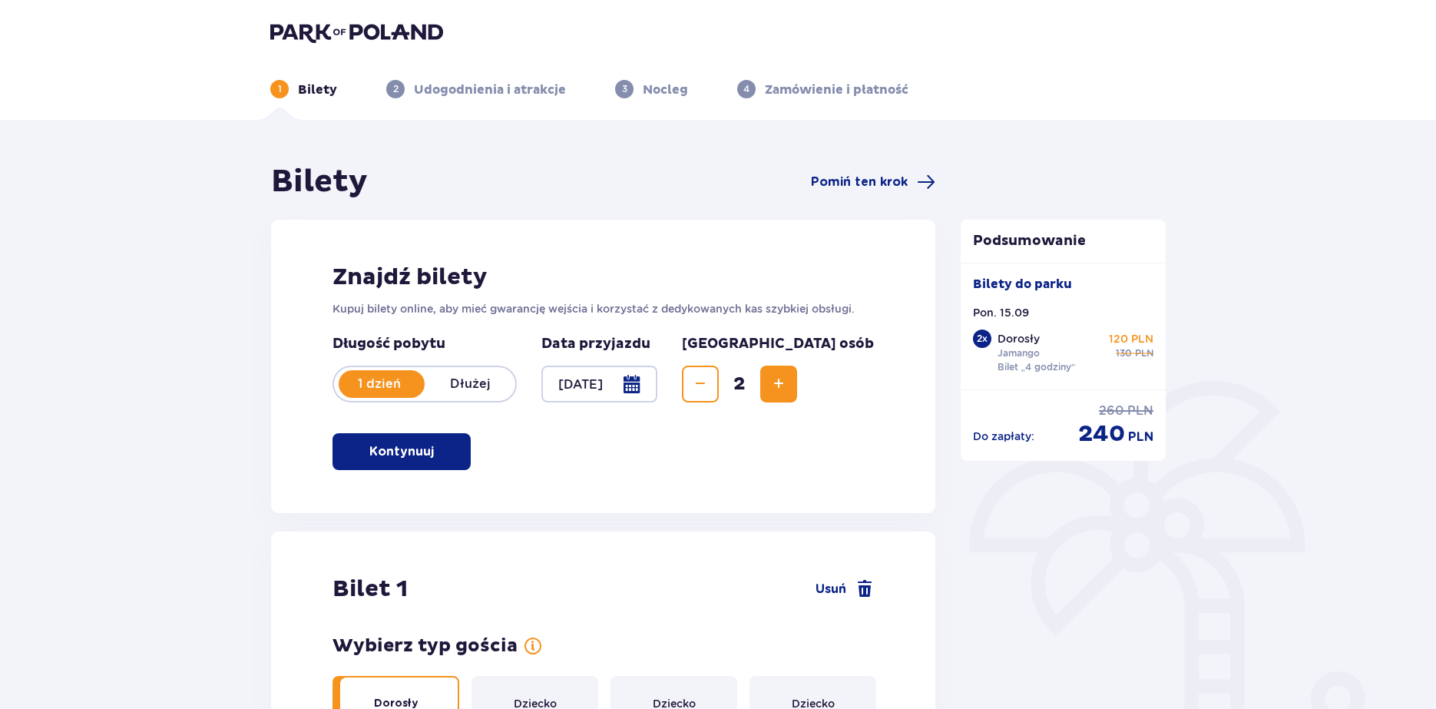
click at [646, 385] on div at bounding box center [599, 383] width 116 height 37
